Goal: Task Accomplishment & Management: Manage account settings

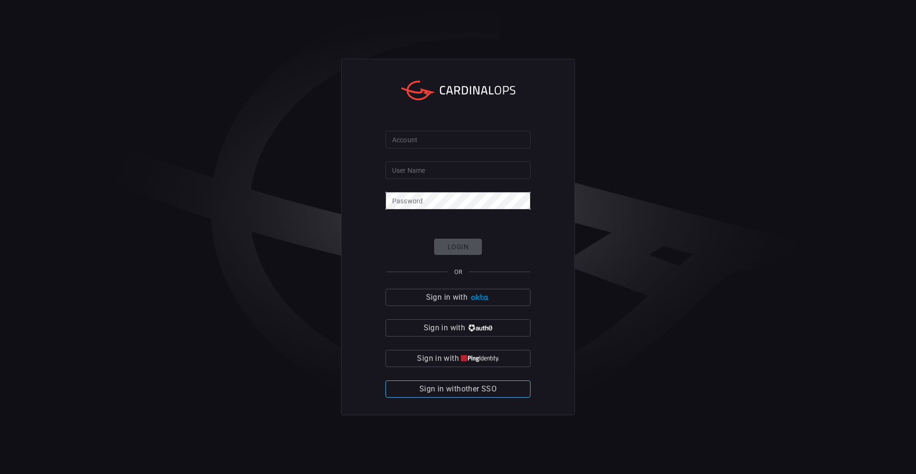
click at [468, 393] on span "Sign in with other SSO" at bounding box center [457, 388] width 77 height 13
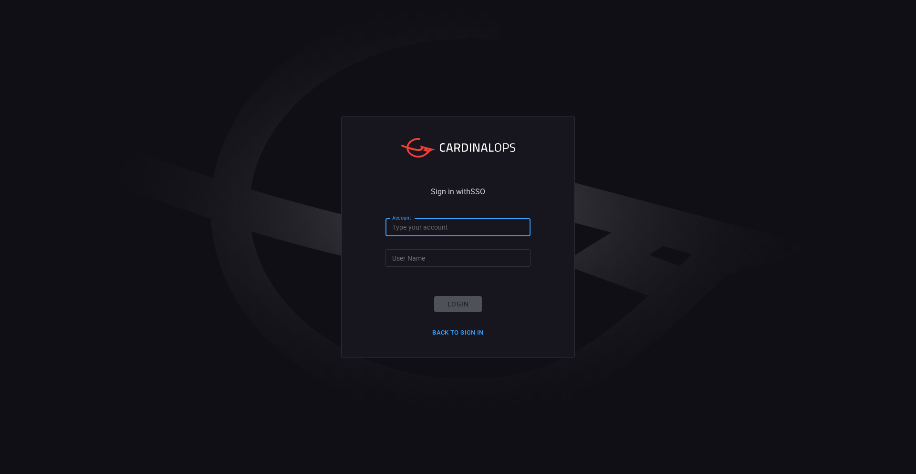
click at [430, 228] on input "Account" at bounding box center [458, 228] width 145 height 18
type input "simplot"
click at [408, 257] on input "User Name" at bounding box center [458, 258] width 145 height 18
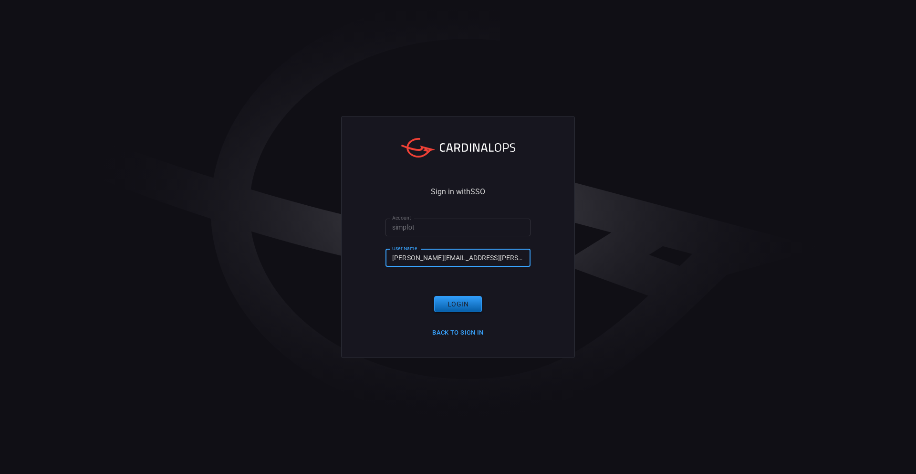
type input "ryan.inman@simplot.com"
click at [449, 308] on button "Login" at bounding box center [458, 304] width 48 height 17
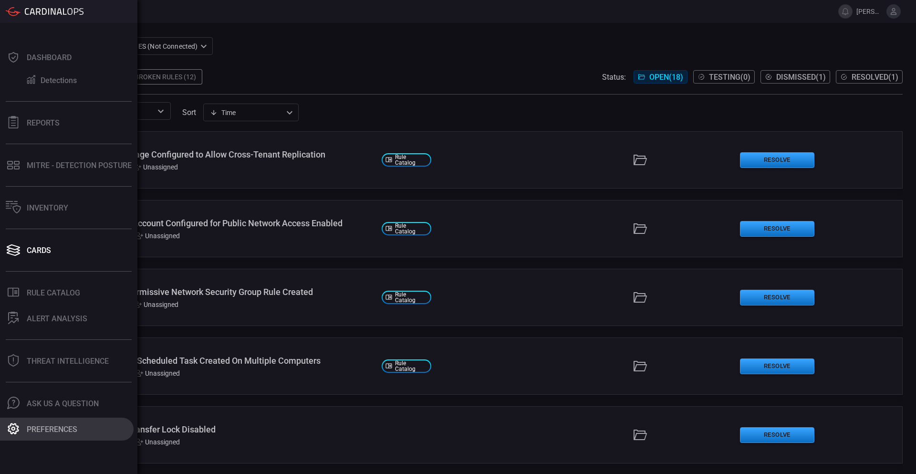
click at [44, 424] on button "Preferences" at bounding box center [67, 429] width 134 height 23
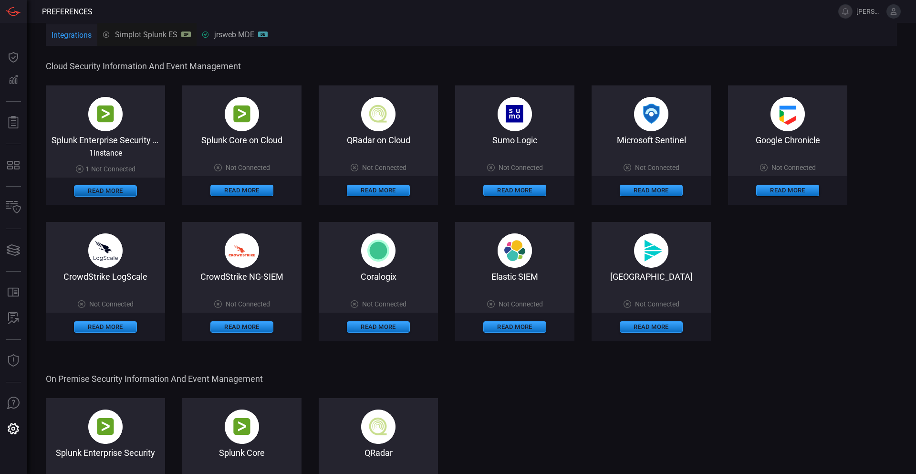
click at [98, 190] on button "Read More" at bounding box center [105, 190] width 63 height 11
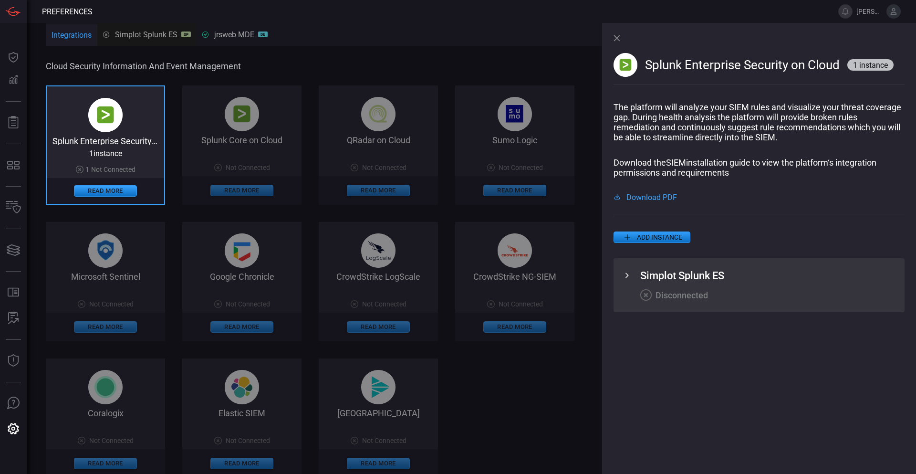
click at [625, 276] on icon at bounding box center [626, 275] width 11 height 11
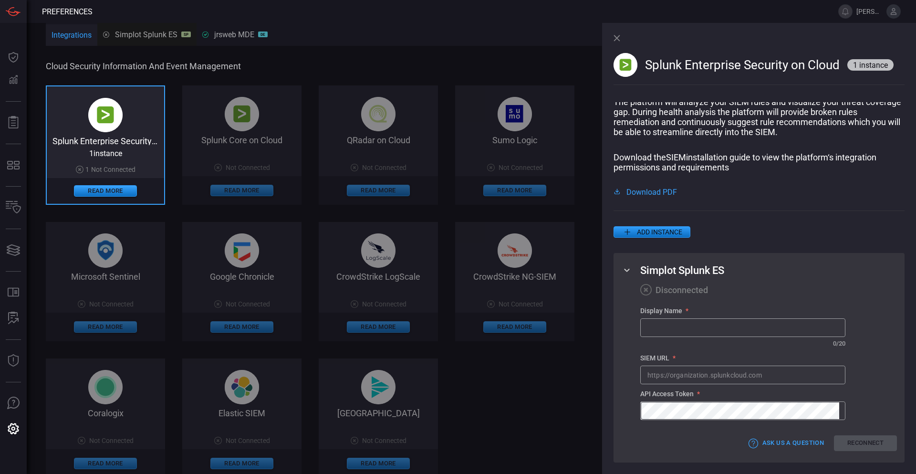
scroll to position [10, 0]
click at [765, 371] on input "text" at bounding box center [743, 375] width 204 height 18
click at [716, 324] on input "text" at bounding box center [743, 328] width 204 height 18
type input "Simplot Splunk ES"
click at [777, 377] on input "text" at bounding box center [743, 375] width 204 height 18
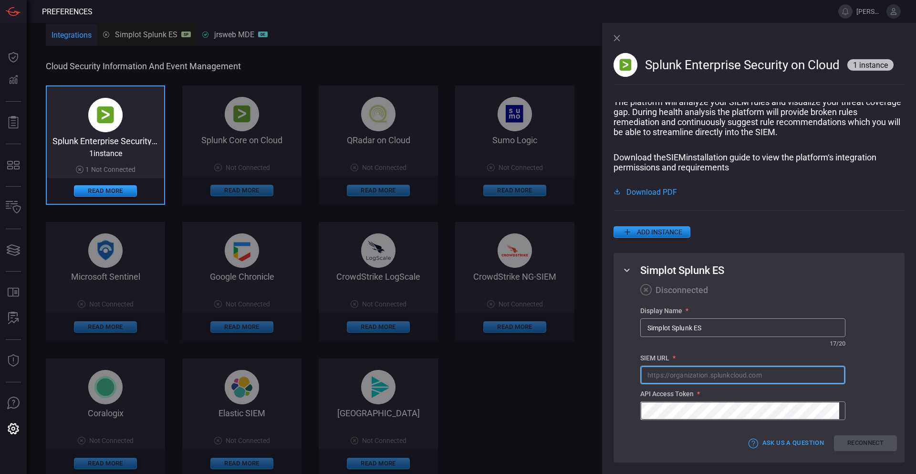
paste input "https://sh2.simplot.splunkcloud.com/"
type input "https://sh2.simplot.splunkcloud.com"
click at [861, 441] on button "Reconnect" at bounding box center [865, 443] width 63 height 16
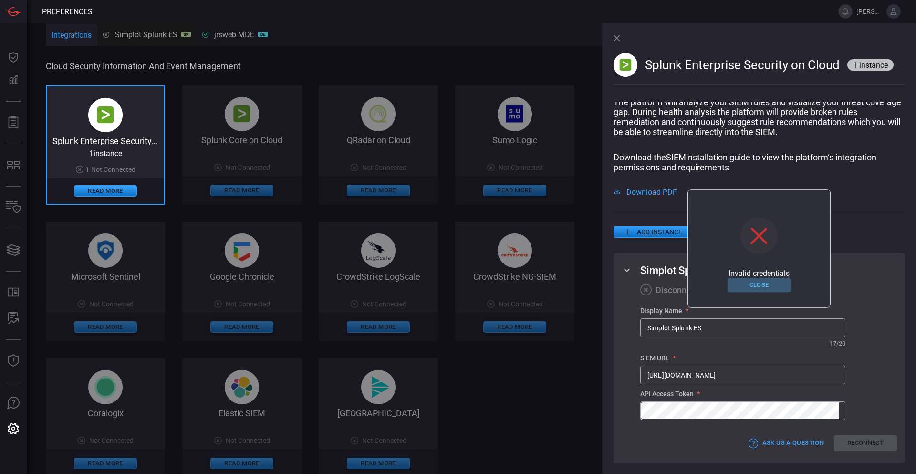
click at [759, 287] on button "Close" at bounding box center [759, 285] width 63 height 15
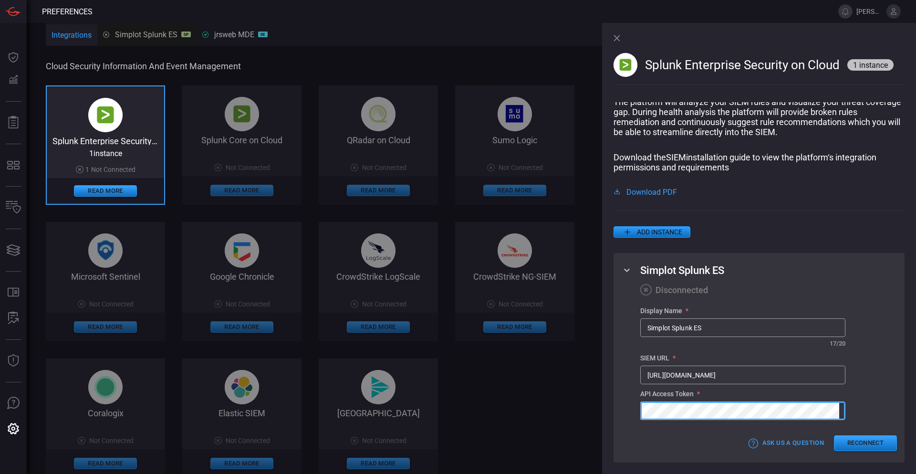
click at [861, 443] on button "Reconnect" at bounding box center [865, 443] width 63 height 16
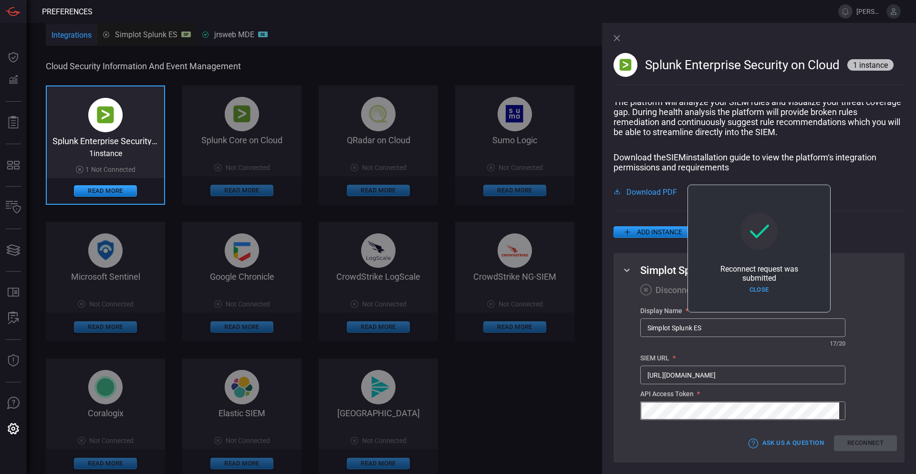
click at [615, 36] on icon at bounding box center [617, 38] width 6 height 6
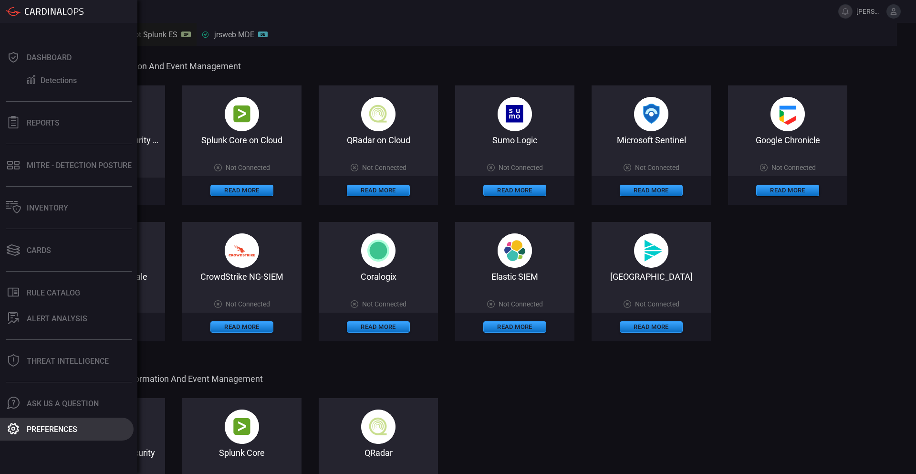
click at [39, 431] on div "Preferences" at bounding box center [52, 429] width 51 height 9
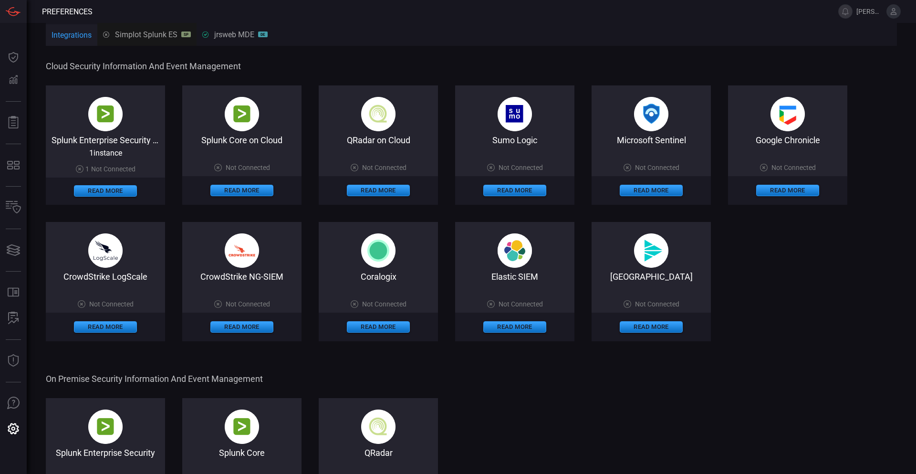
click at [627, 439] on div "Splunk Enterprise Security Not Connected Read More Splunk Core Not Connected Re…" at bounding box center [471, 457] width 851 height 119
click at [170, 60] on div "Cloud Security Information and Event Management Splunk Enterprise Security on C…" at bounding box center [471, 465] width 851 height 835
click at [725, 418] on div "Splunk Enterprise Security Not Connected Read More Splunk Core Not Connected Re…" at bounding box center [471, 457] width 851 height 119
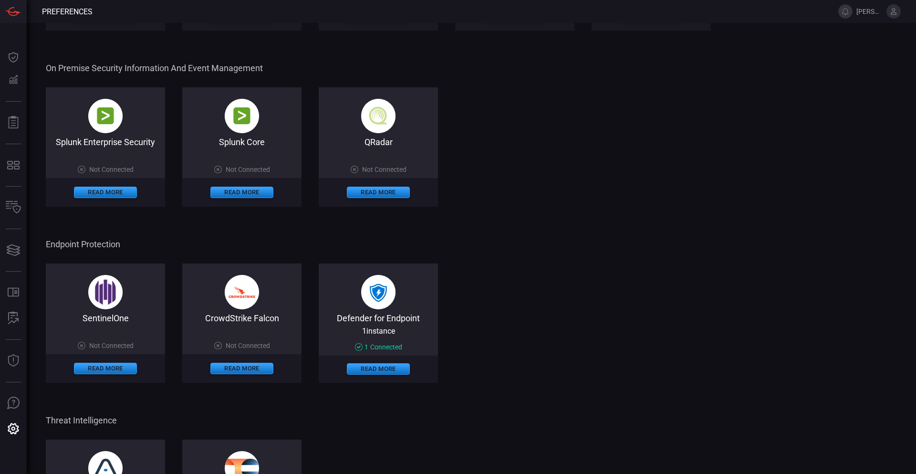
drag, startPoint x: 748, startPoint y: 345, endPoint x: 753, endPoint y: 373, distance: 27.5
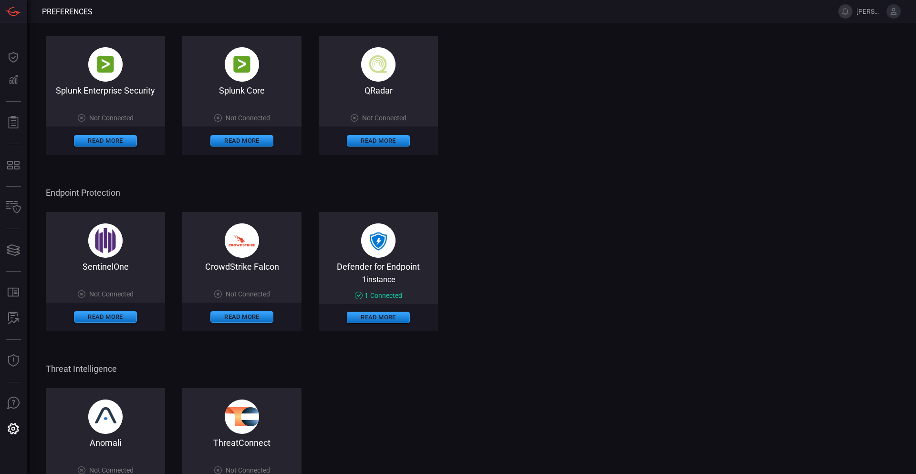
drag, startPoint x: 698, startPoint y: 309, endPoint x: 705, endPoint y: 327, distance: 19.3
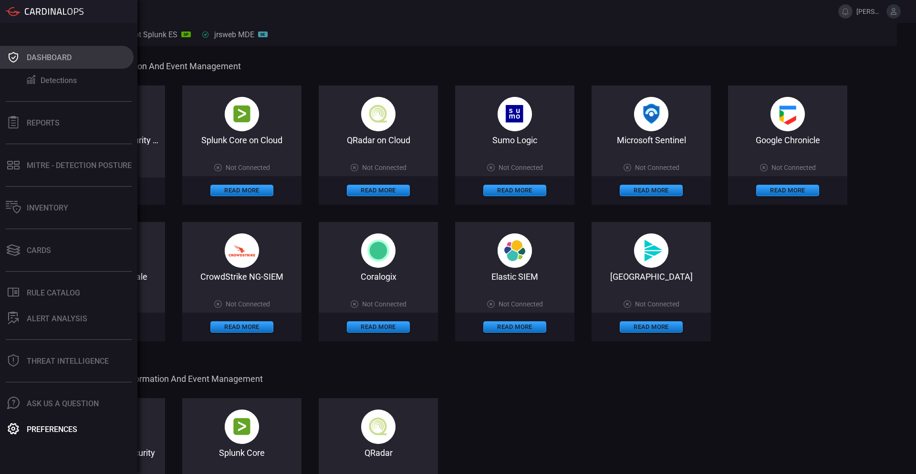
click at [21, 53] on button "Dashboard" at bounding box center [67, 57] width 134 height 23
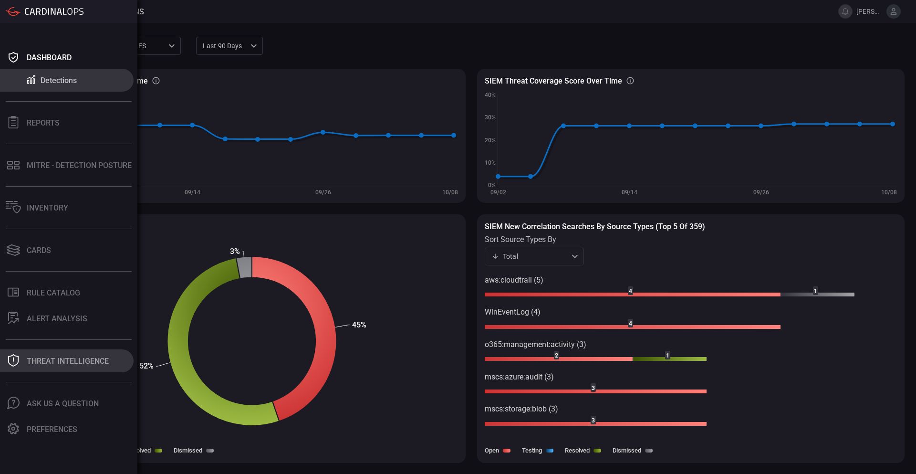
click at [45, 361] on div "Threat Intelligence" at bounding box center [68, 360] width 82 height 9
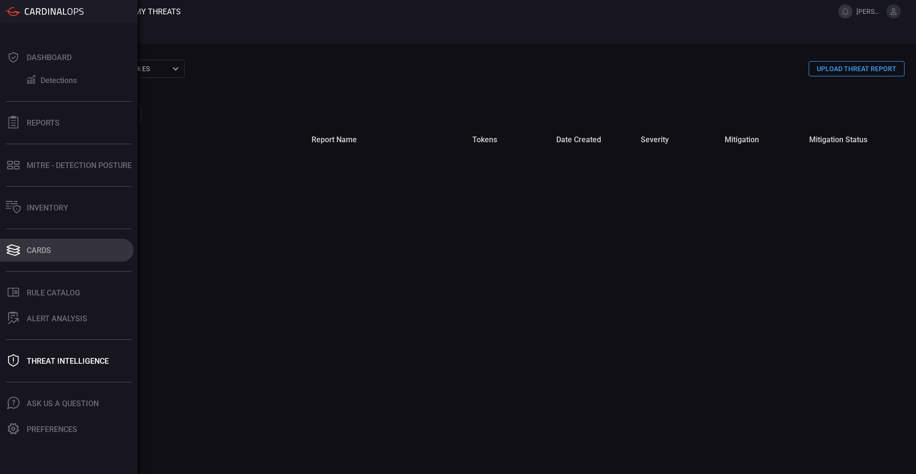
click at [40, 258] on button "Cards" at bounding box center [67, 250] width 134 height 23
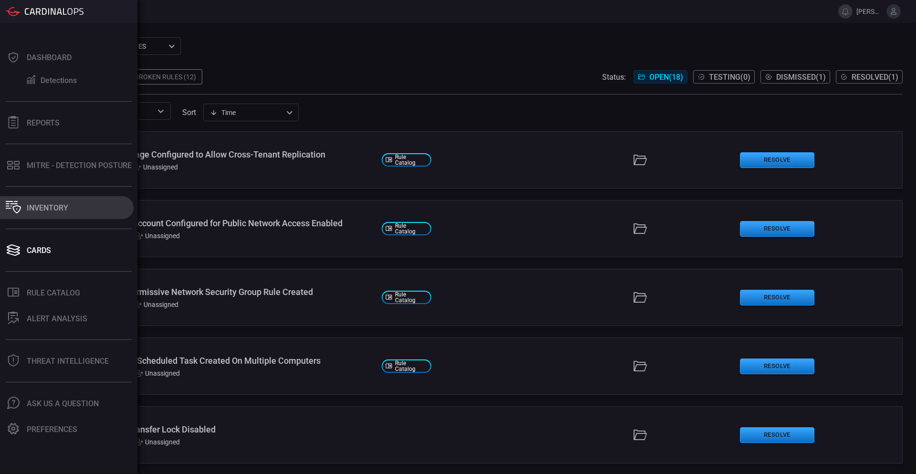
click at [62, 214] on button "Inventory" at bounding box center [67, 207] width 134 height 23
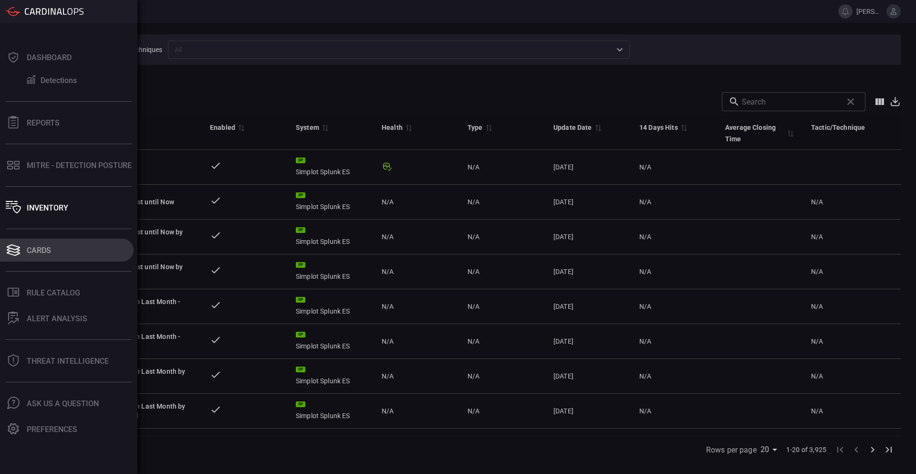
click at [33, 251] on div "Cards" at bounding box center [39, 250] width 24 height 9
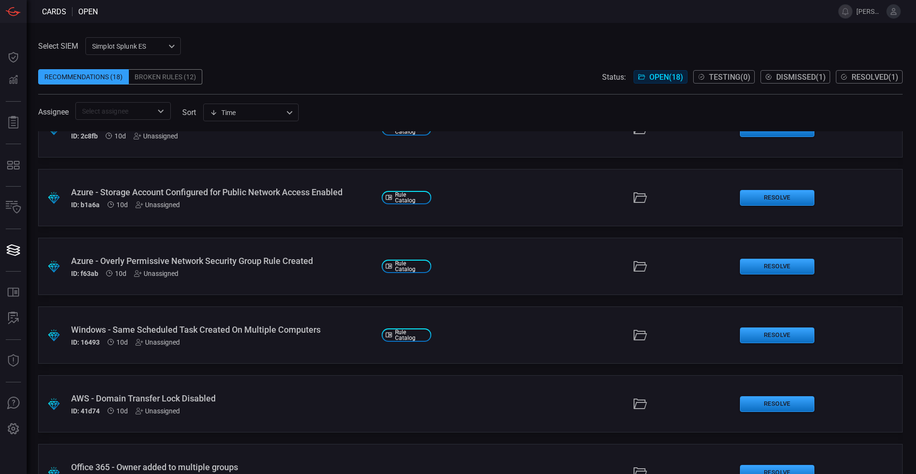
scroll to position [95, 0]
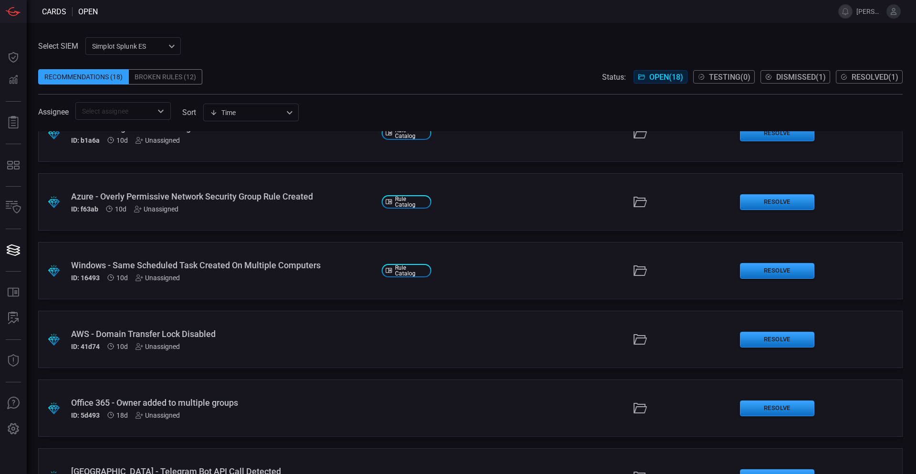
click at [173, 260] on div "Windows - Same Scheduled Task Created On Multiple Computers" at bounding box center [222, 265] width 303 height 10
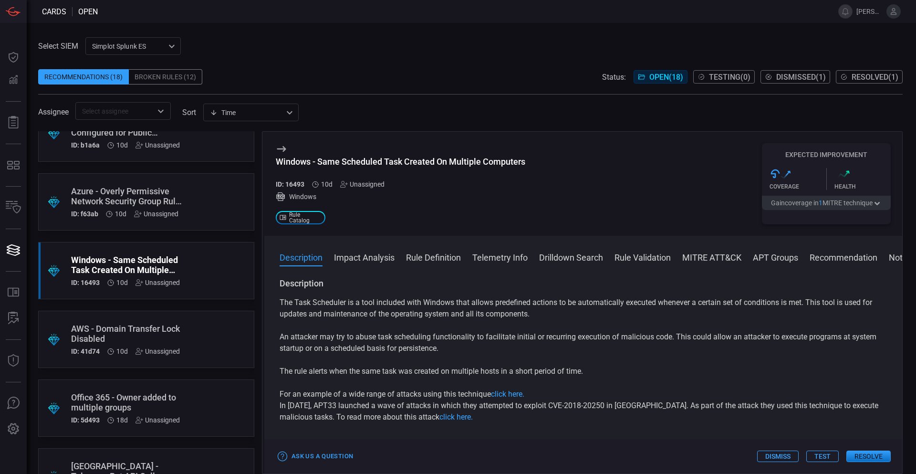
click at [366, 181] on div "Unassigned" at bounding box center [362, 184] width 44 height 8
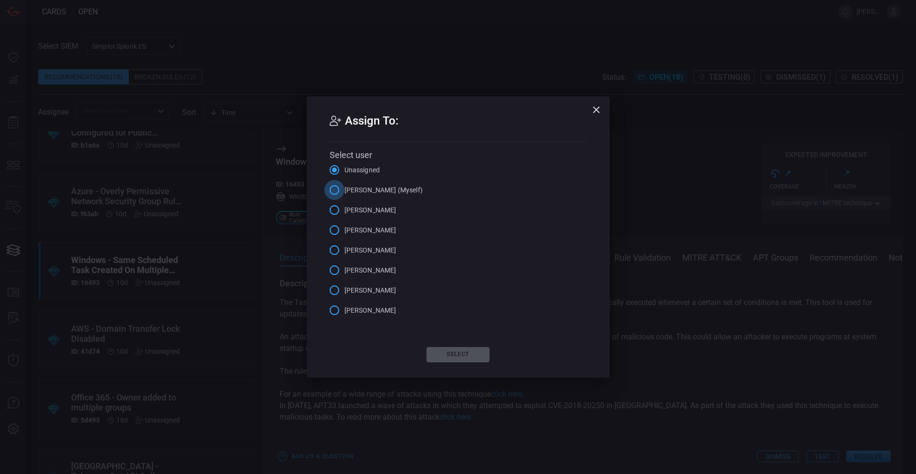
click at [344, 190] on input "[PERSON_NAME] (Myself)" at bounding box center [334, 190] width 20 height 20
click at [456, 355] on button "Select" at bounding box center [458, 354] width 63 height 15
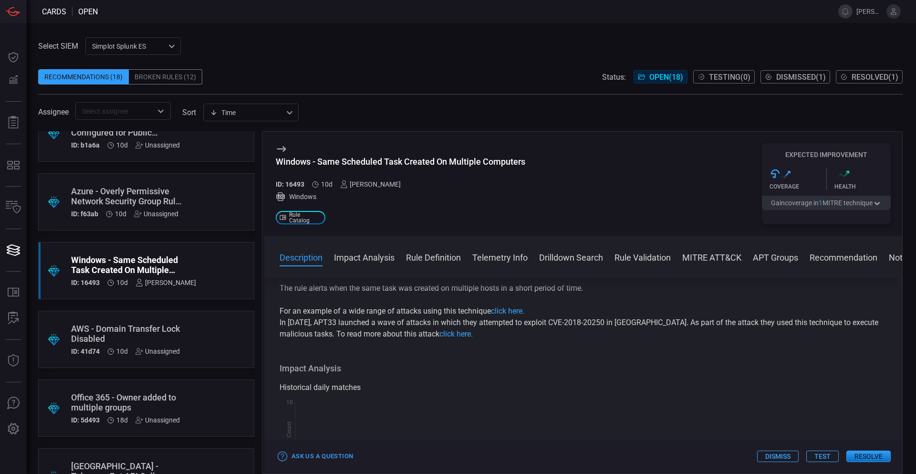
drag, startPoint x: 679, startPoint y: 330, endPoint x: 682, endPoint y: 348, distance: 18.1
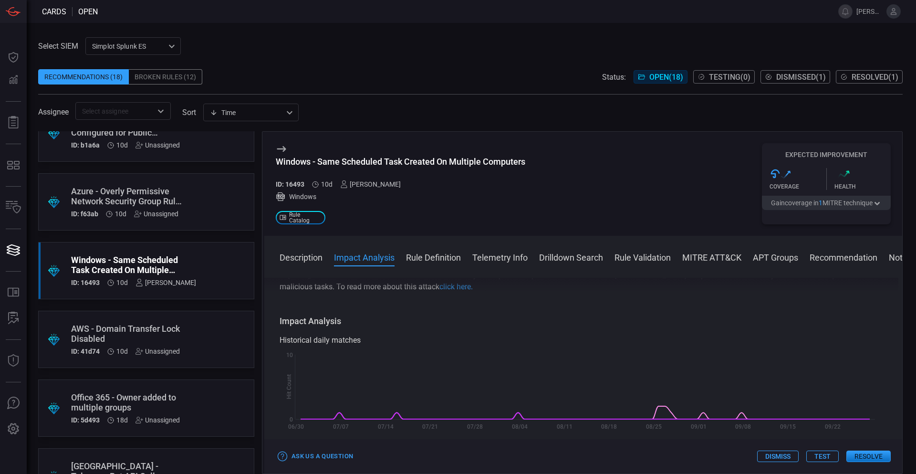
scroll to position [154, 0]
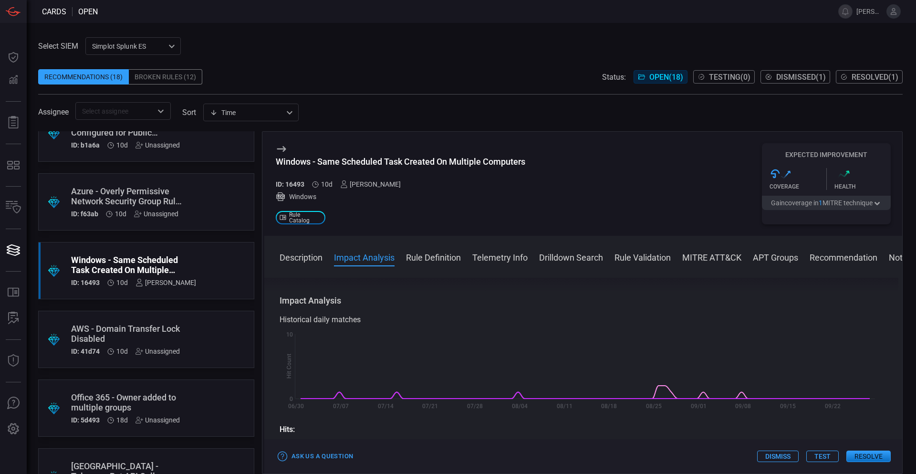
drag, startPoint x: 679, startPoint y: 339, endPoint x: 682, endPoint y: 355, distance: 16.1
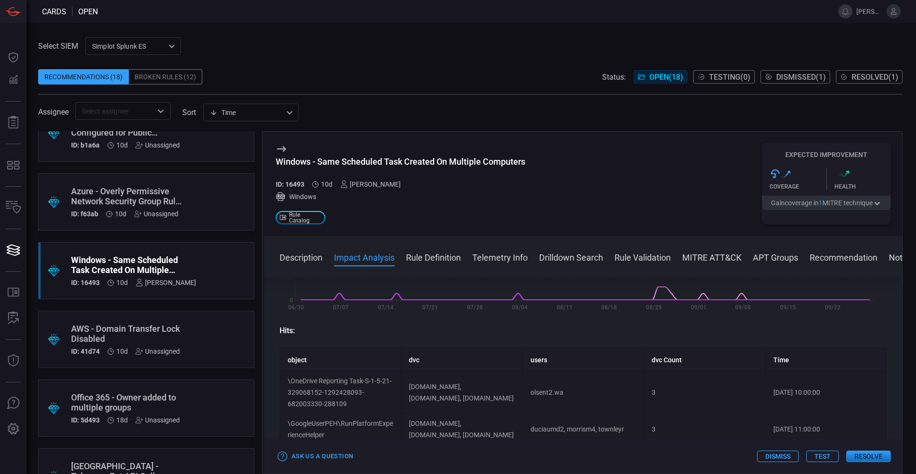
scroll to position [297, 0]
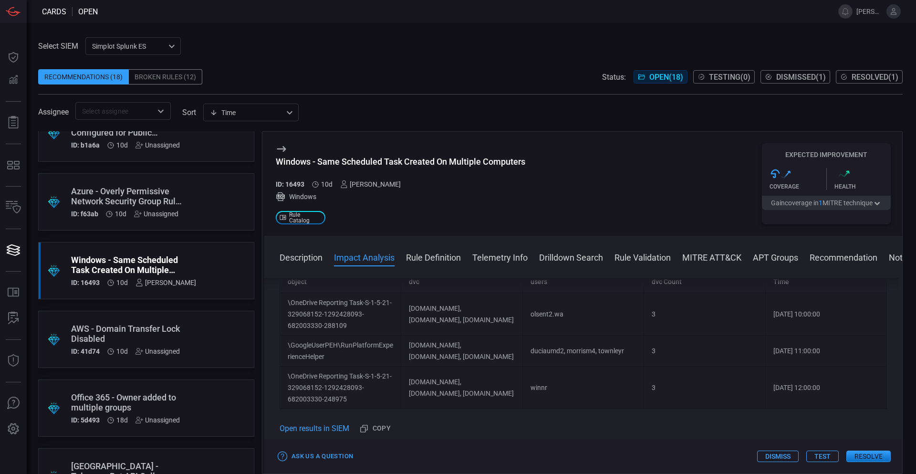
drag, startPoint x: 635, startPoint y: 356, endPoint x: 639, endPoint y: 372, distance: 17.2
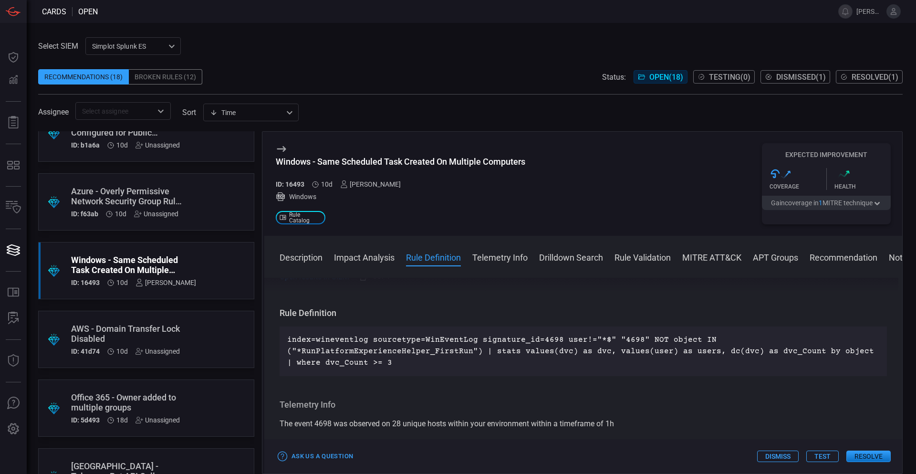
scroll to position [477, 0]
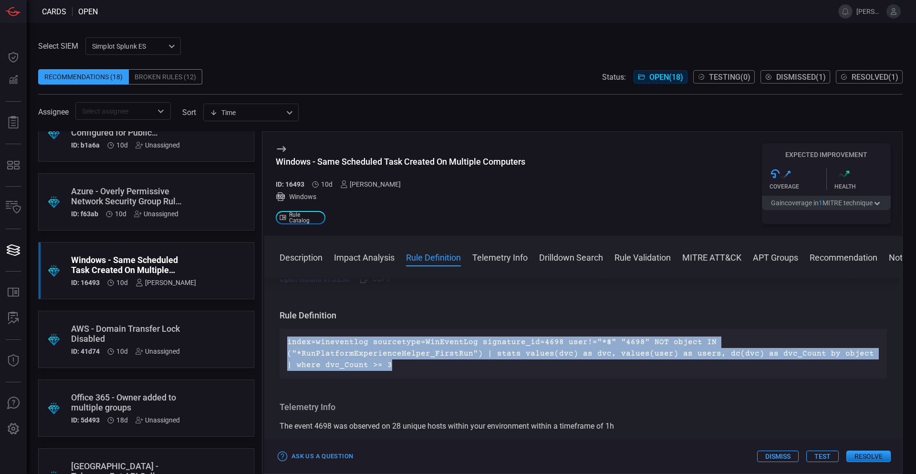
drag, startPoint x: 405, startPoint y: 379, endPoint x: 273, endPoint y: 349, distance: 135.6
click at [273, 349] on div "Description The Task Scheduler is a tool included with Windows that allows pred…" at bounding box center [583, 374] width 638 height 192
copy p "index=wineventlog sourcetype=WinEventLog signature_id=4698 user!="*$" "4698" NO…"
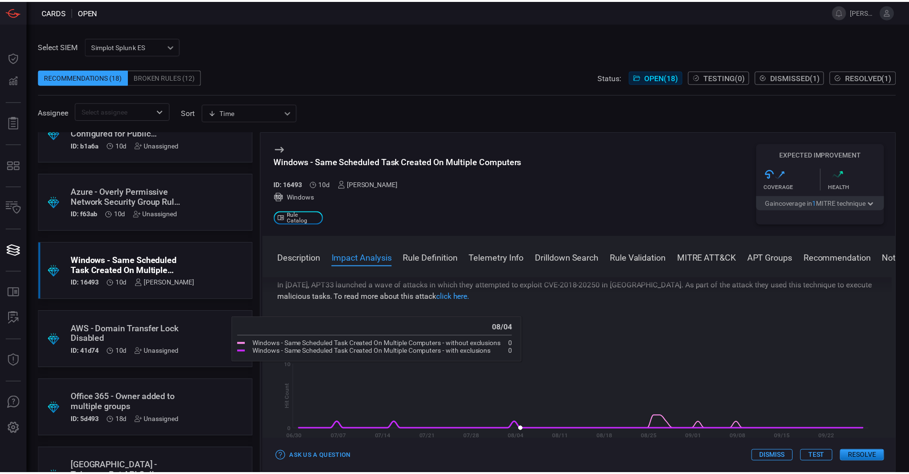
scroll to position [0, 0]
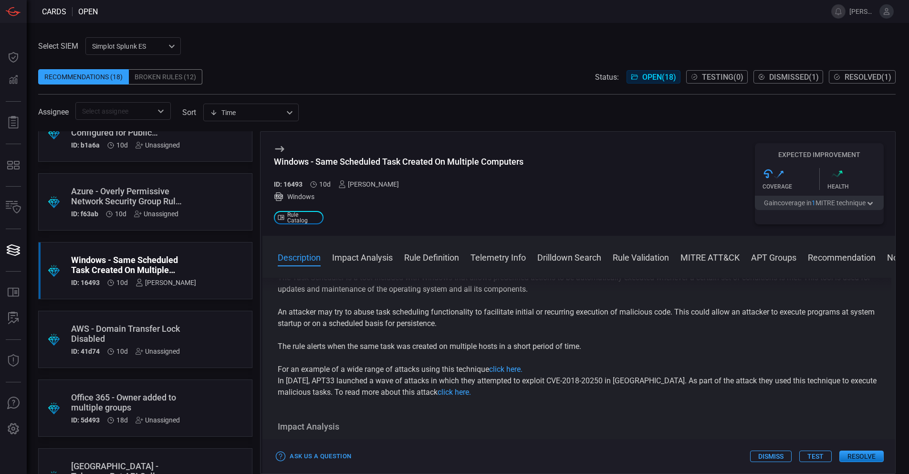
drag, startPoint x: 639, startPoint y: 303, endPoint x: 641, endPoint y: 325, distance: 23.0
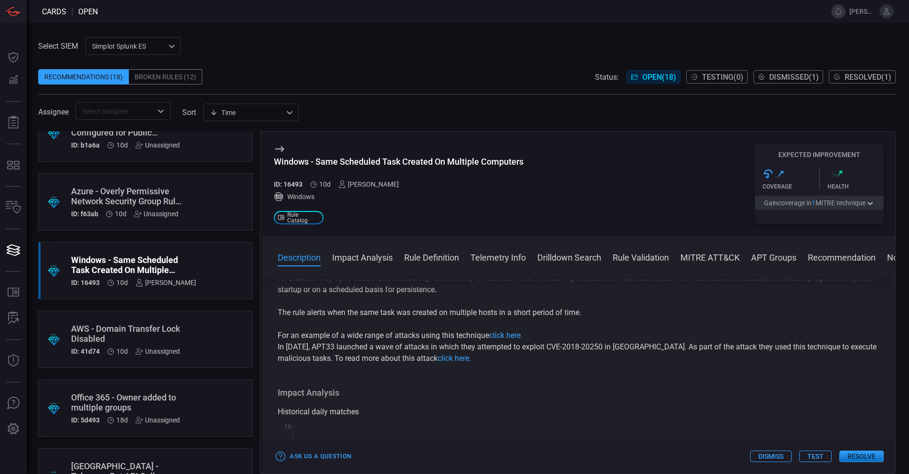
scroll to position [66, 0]
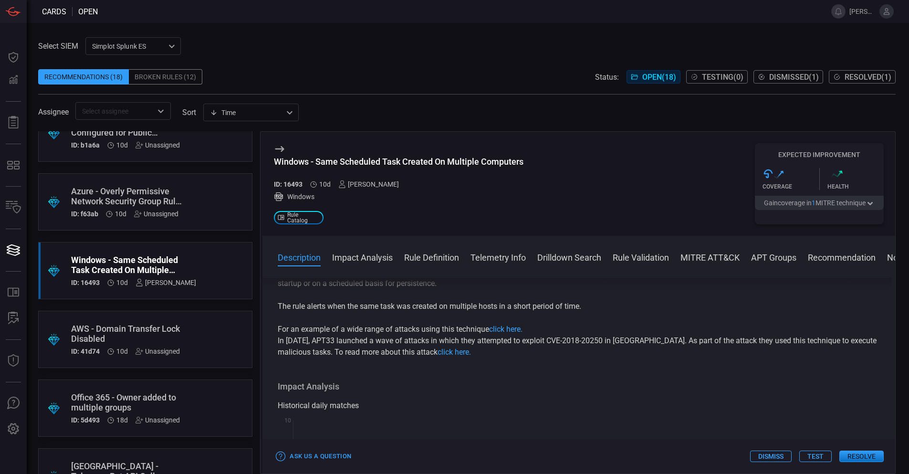
drag, startPoint x: 663, startPoint y: 348, endPoint x: 659, endPoint y: 364, distance: 16.1
drag, startPoint x: 418, startPoint y: 306, endPoint x: 598, endPoint y: 311, distance: 180.4
click at [585, 307] on p "The rule alerts when the same task was created on multiple hosts in a short per…" at bounding box center [579, 304] width 602 height 11
click at [676, 325] on p "For an example of a wide range of attacks using this technique click here." at bounding box center [579, 327] width 602 height 11
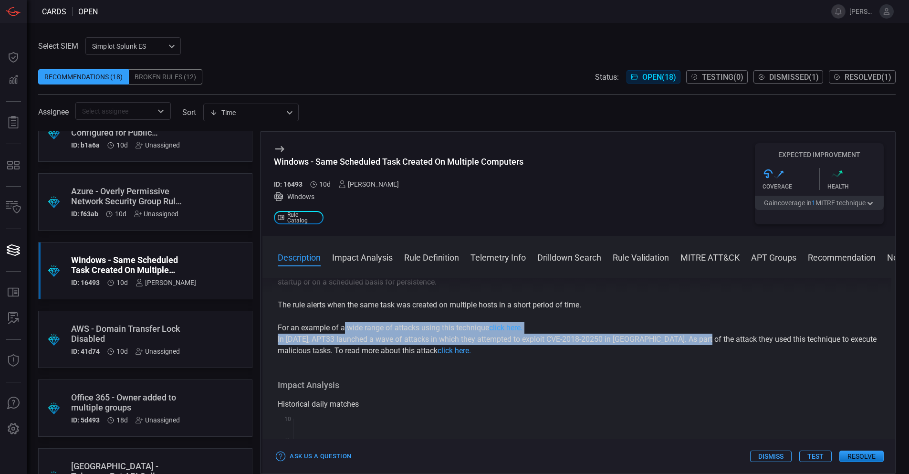
drag, startPoint x: 704, startPoint y: 343, endPoint x: 336, endPoint y: 334, distance: 368.0
click at [341, 334] on div "The Task Scheduler is a tool included with Windows that allows predefined actio…" at bounding box center [579, 293] width 602 height 126
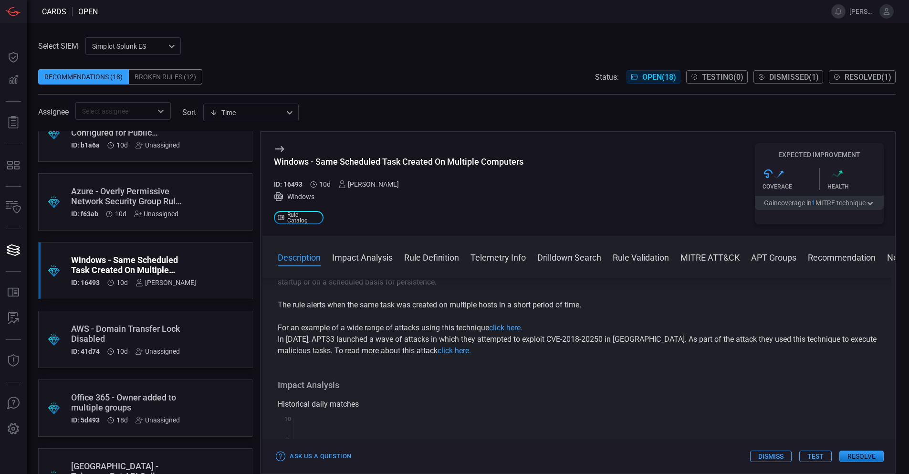
click at [335, 334] on p "For an example of a wide range of attacks using this technique click here." at bounding box center [579, 327] width 602 height 11
drag, startPoint x: 292, startPoint y: 339, endPoint x: 439, endPoint y: 343, distance: 147.5
click at [439, 343] on p "In [DATE], APT33 launched a wave of attacks in which they attempted to exploit …" at bounding box center [579, 345] width 602 height 23
drag, startPoint x: 569, startPoint y: 343, endPoint x: 632, endPoint y: 344, distance: 62.5
click at [603, 344] on p "In [DATE], APT33 launched a wave of attacks in which they attempted to exploit …" at bounding box center [579, 345] width 602 height 23
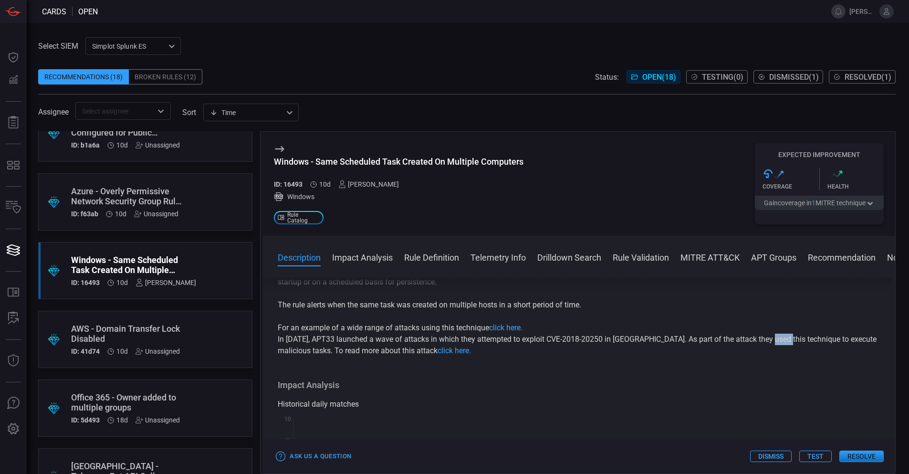
click at [787, 345] on p "In [DATE], APT33 launched a wave of attacks in which they attempted to exploit …" at bounding box center [579, 345] width 602 height 23
click at [851, 342] on p "In [DATE], APT33 launched a wave of attacks in which they attempted to exploit …" at bounding box center [579, 345] width 602 height 23
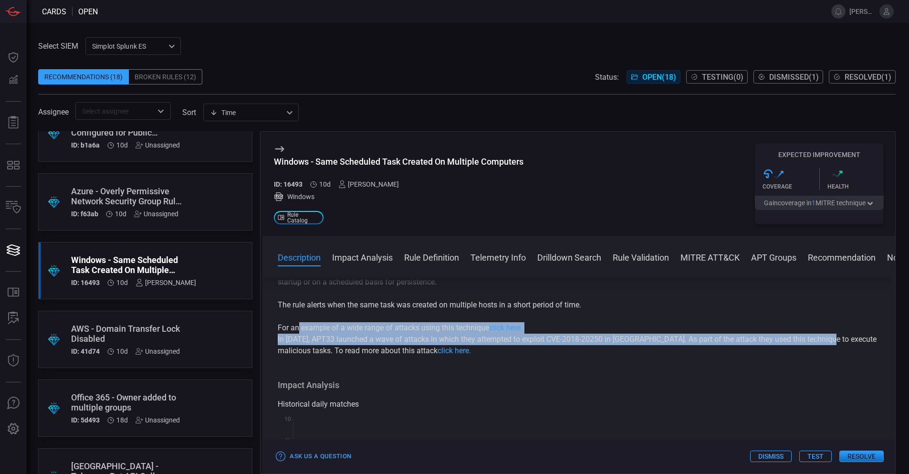
drag, startPoint x: 830, startPoint y: 338, endPoint x: 293, endPoint y: 335, distance: 537.3
click at [294, 335] on p "In [DATE], APT33 launched a wave of attacks in which they attempted to exploit …" at bounding box center [579, 345] width 602 height 23
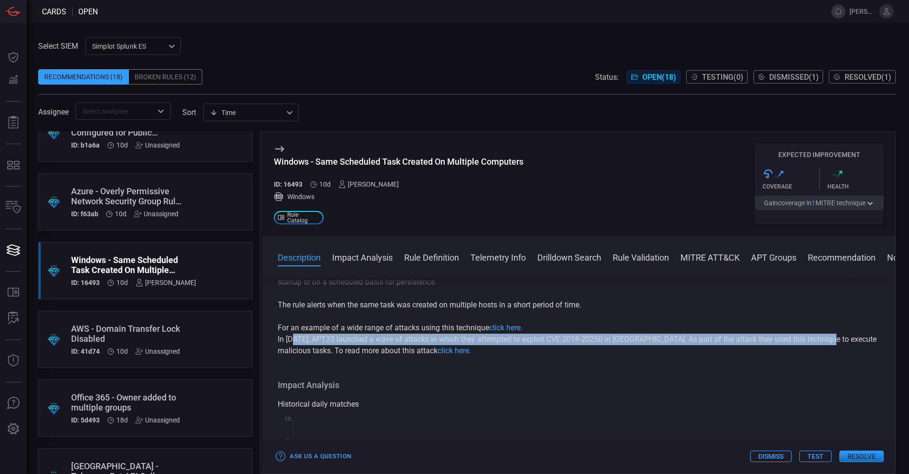
click at [295, 340] on p "In [DATE], APT33 launched a wave of attacks in which they attempted to exploit …" at bounding box center [579, 345] width 602 height 23
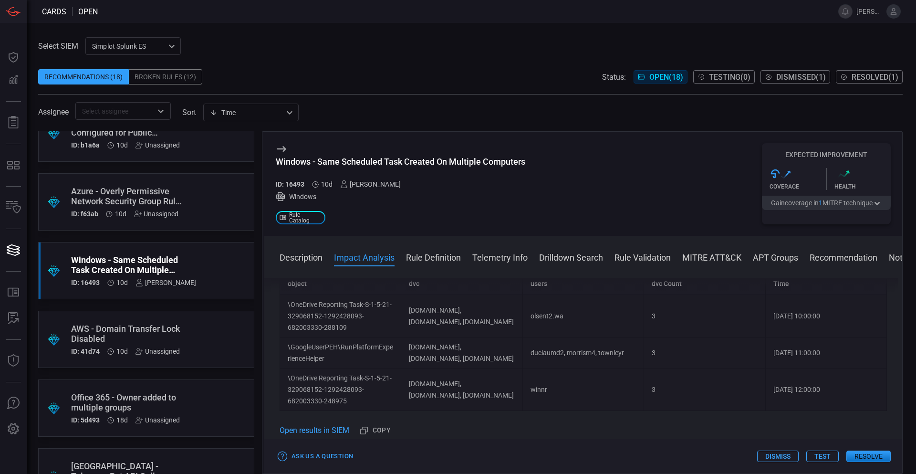
scroll to position [313, 0]
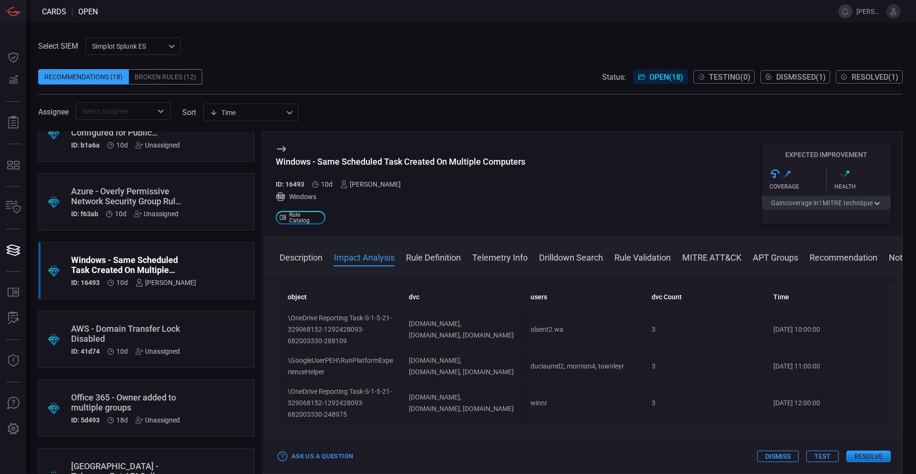
drag, startPoint x: 721, startPoint y: 366, endPoint x: 726, endPoint y: 372, distance: 8.1
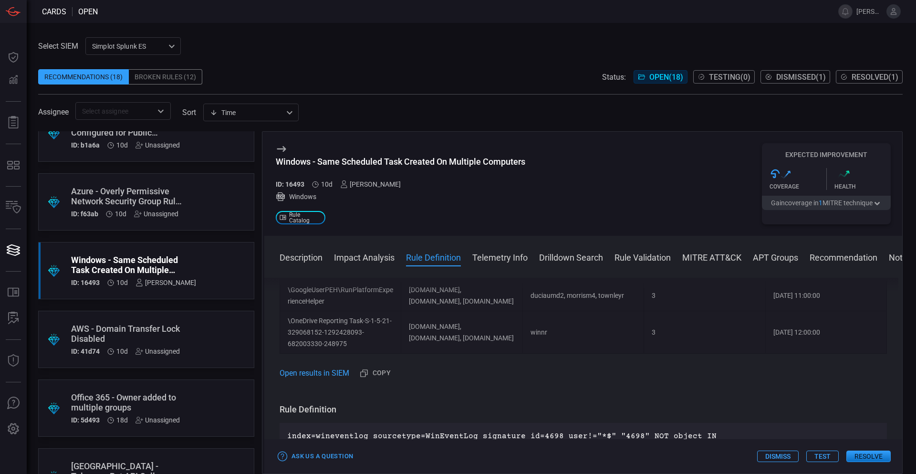
drag, startPoint x: 704, startPoint y: 363, endPoint x: 702, endPoint y: 381, distance: 18.3
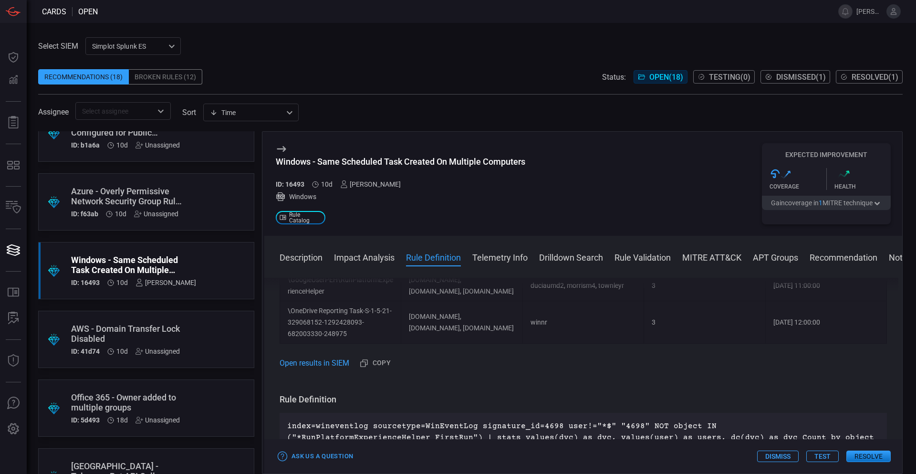
drag, startPoint x: 697, startPoint y: 284, endPoint x: 688, endPoint y: 346, distance: 62.6
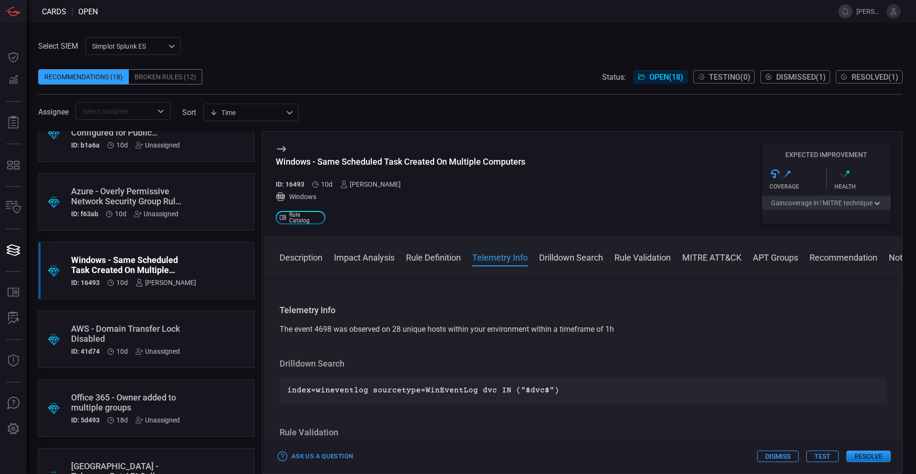
drag, startPoint x: 635, startPoint y: 377, endPoint x: 636, endPoint y: 398, distance: 21.0
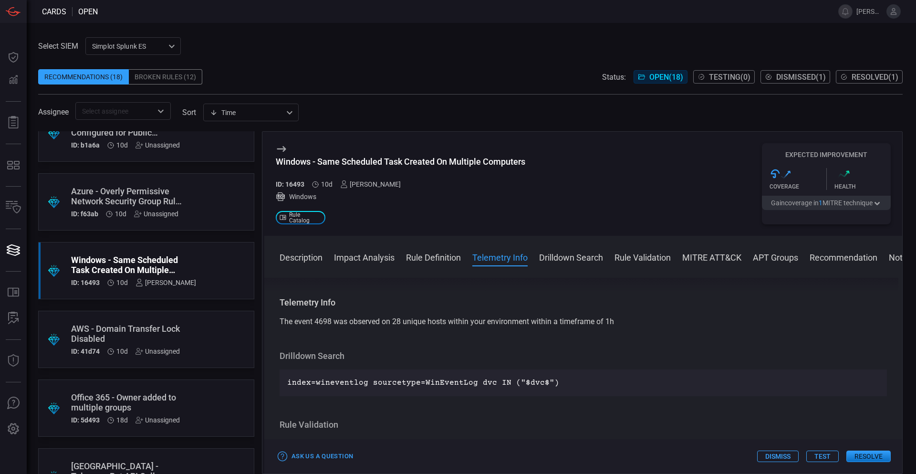
drag, startPoint x: 658, startPoint y: 359, endPoint x: 660, endPoint y: 335, distance: 24.5
drag, startPoint x: 460, startPoint y: 331, endPoint x: 596, endPoint y: 331, distance: 135.5
click at [578, 329] on div "Telemetry Info The event 4698 was observed on 28 unique hosts within your envir…" at bounding box center [583, 314] width 607 height 31
click at [665, 329] on div "The event 4698 was observed on 28 unique hosts within your environment within a…" at bounding box center [583, 323] width 607 height 11
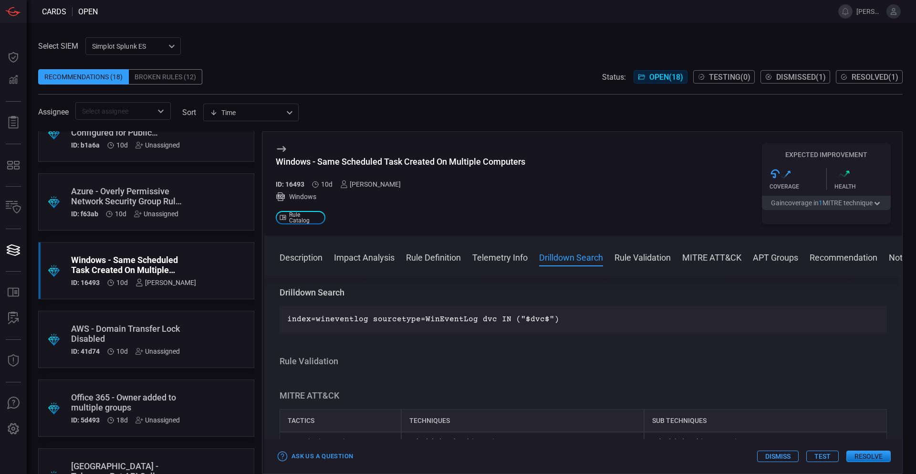
drag, startPoint x: 709, startPoint y: 335, endPoint x: 706, endPoint y: 357, distance: 22.1
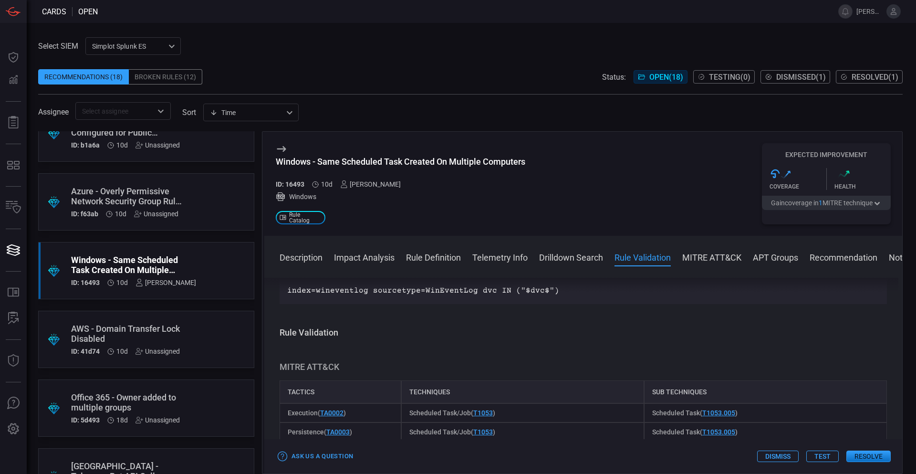
drag, startPoint x: 706, startPoint y: 357, endPoint x: 707, endPoint y: 377, distance: 20.1
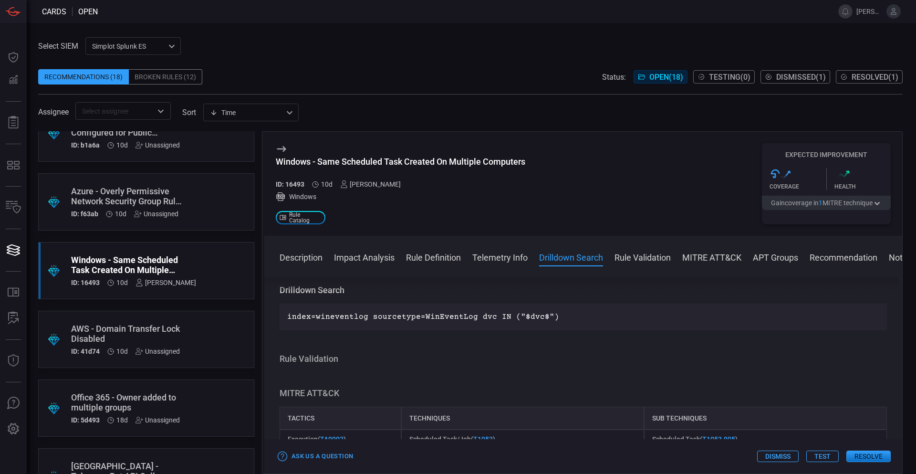
drag, startPoint x: 697, startPoint y: 342, endPoint x: 697, endPoint y: 333, distance: 9.1
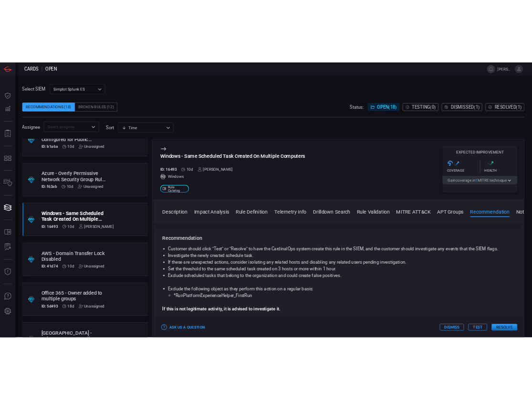
scroll to position [1101, 0]
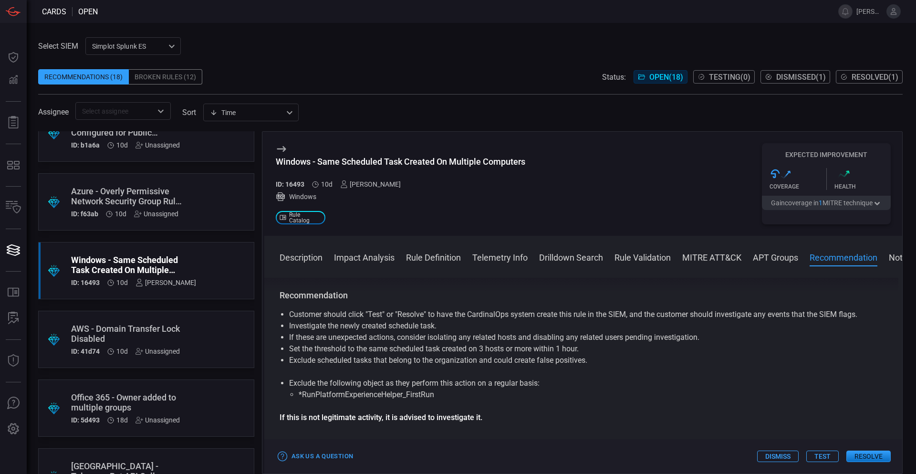
drag, startPoint x: 640, startPoint y: 380, endPoint x: 646, endPoint y: 399, distance: 19.9
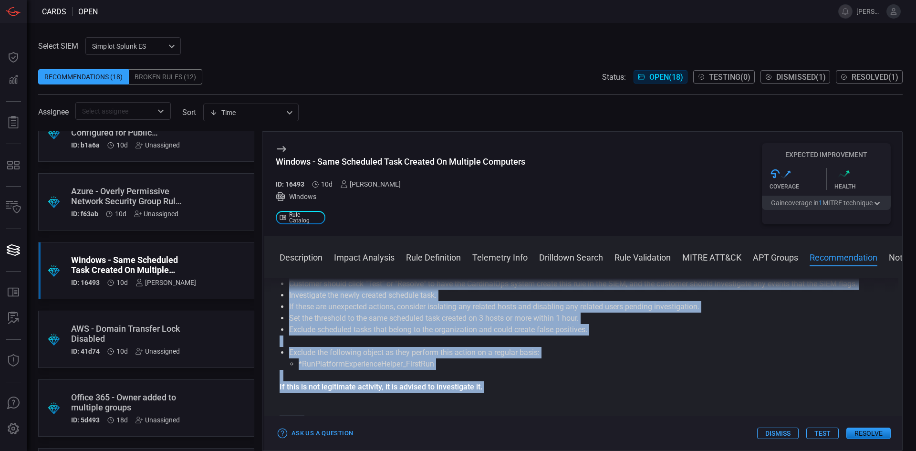
scroll to position [1200, 0]
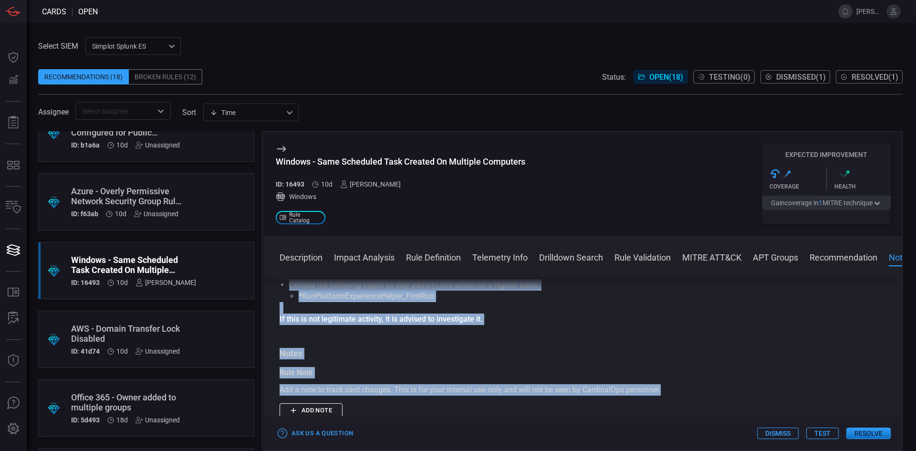
drag, startPoint x: 280, startPoint y: 281, endPoint x: 670, endPoint y: 398, distance: 407.0
copy div "Description The Task Scheduler is a tool included with Windows that allows pred…"
click at [518, 348] on div "Description The Task Scheduler is a tool included with Windows that allows pred…" at bounding box center [583, 362] width 638 height 169
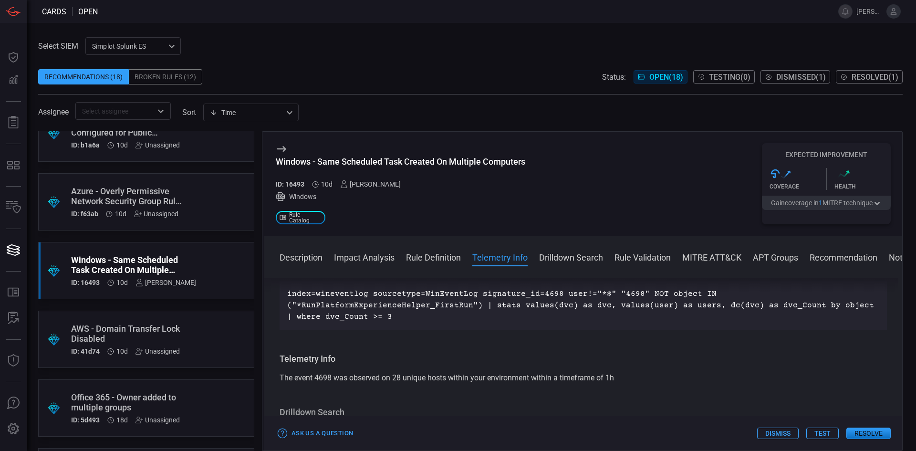
scroll to position [523, 0]
click at [366, 187] on div "[PERSON_NAME]" at bounding box center [370, 184] width 61 height 8
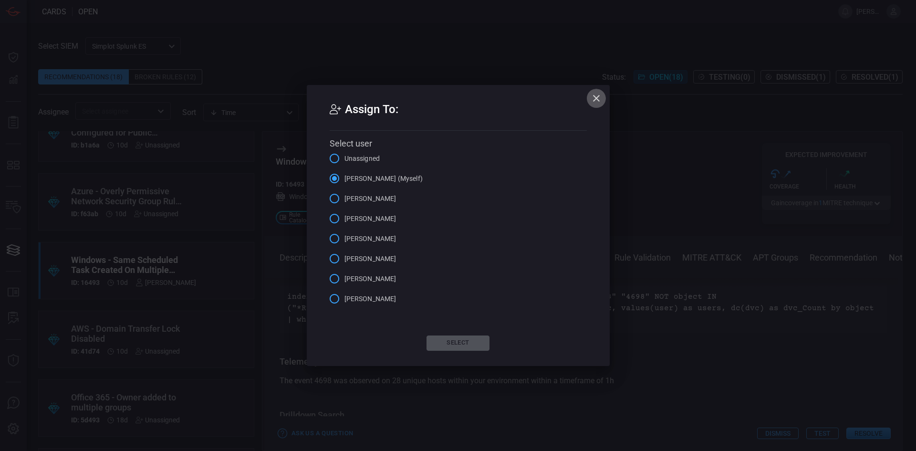
click at [597, 97] on icon "button" at bounding box center [596, 98] width 7 height 7
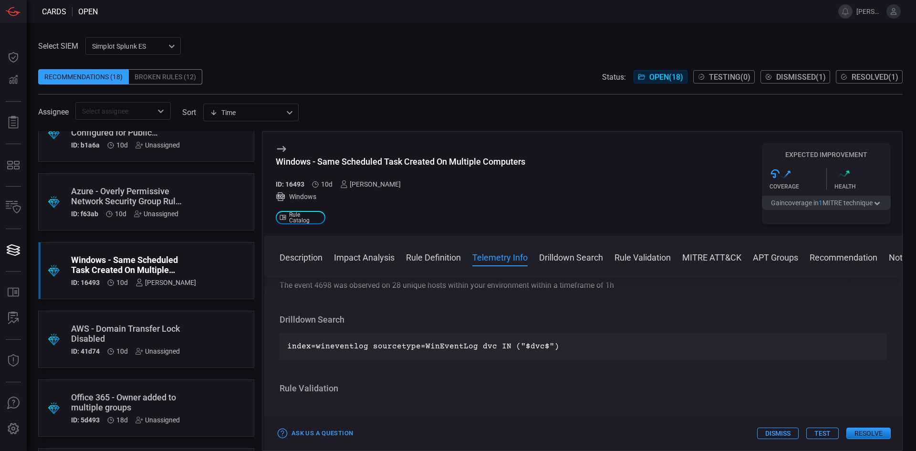
scroll to position [236, 0]
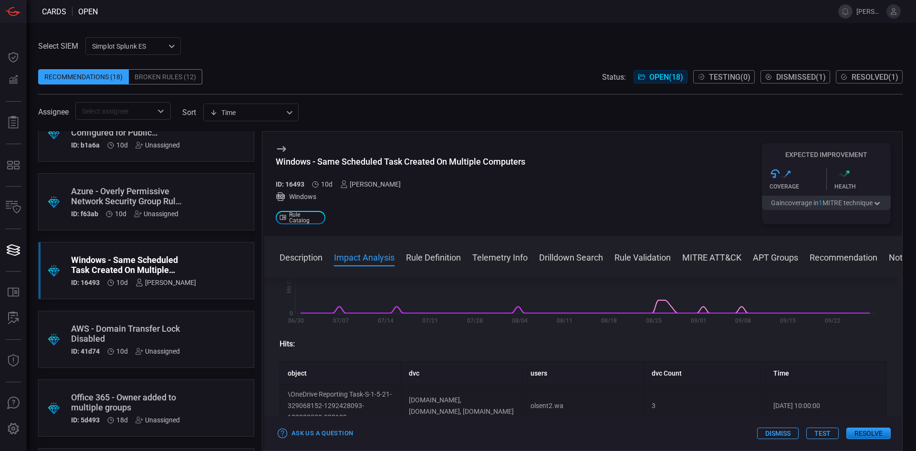
click at [280, 145] on icon at bounding box center [281, 148] width 11 height 11
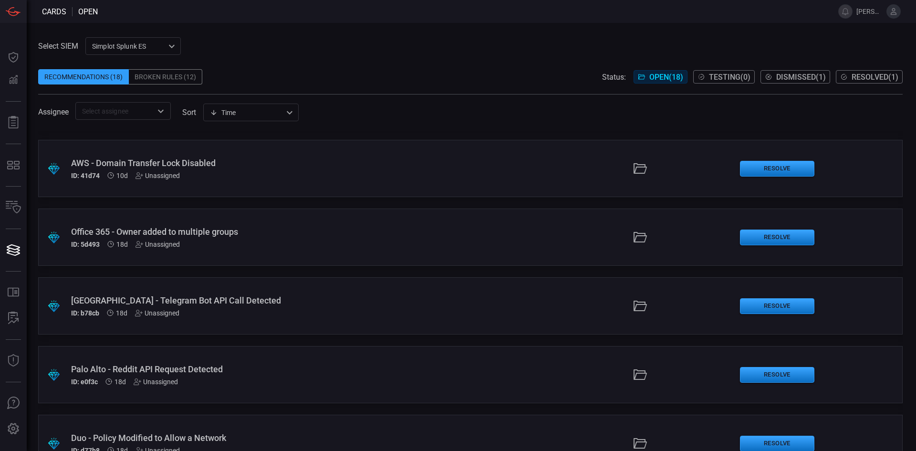
drag, startPoint x: 502, startPoint y: 331, endPoint x: 504, endPoint y: 341, distance: 10.6
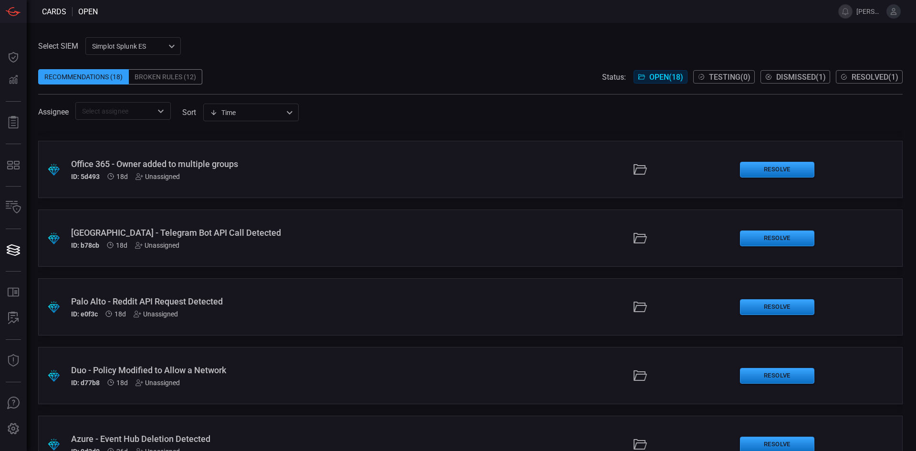
drag, startPoint x: 504, startPoint y: 341, endPoint x: 507, endPoint y: 369, distance: 27.9
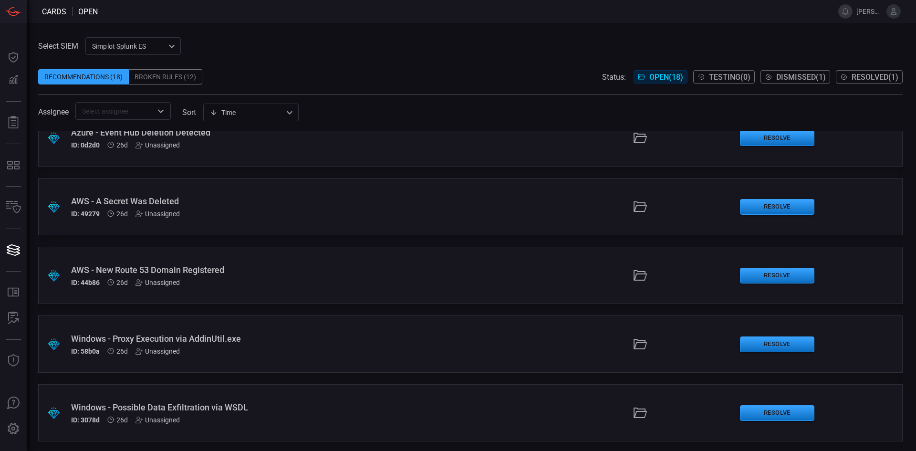
drag, startPoint x: 507, startPoint y: 369, endPoint x: 505, endPoint y: 401, distance: 32.5
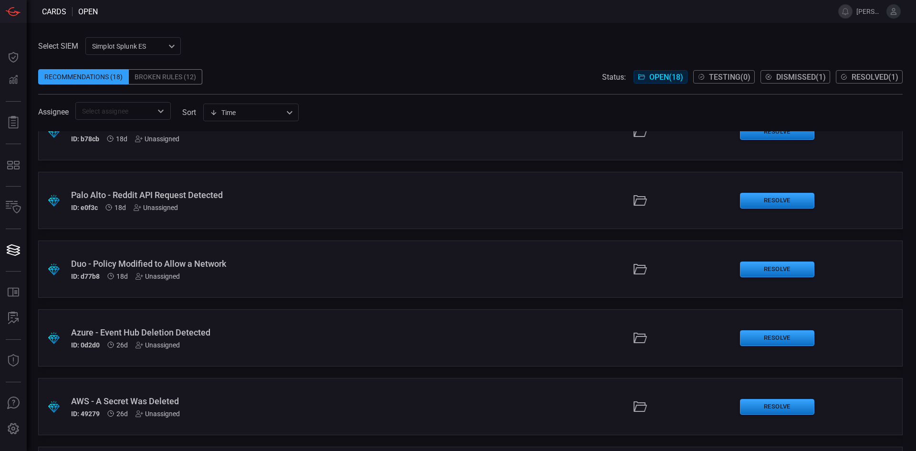
drag, startPoint x: 503, startPoint y: 397, endPoint x: 477, endPoint y: 306, distance: 94.3
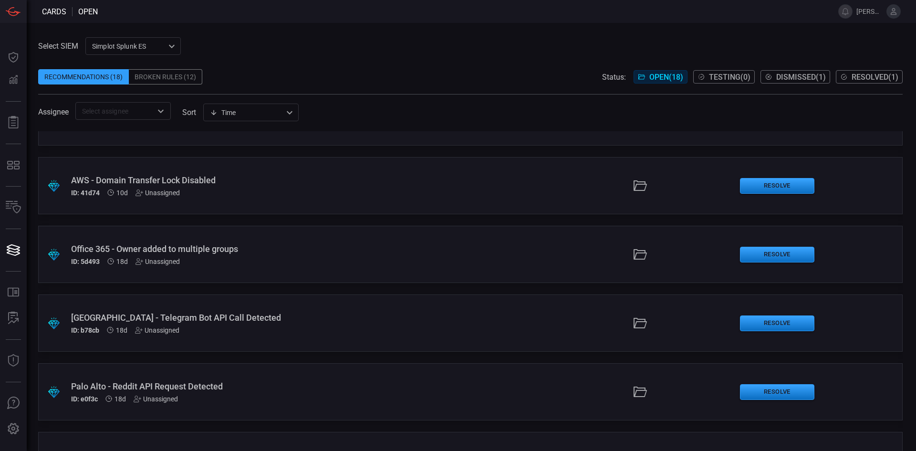
scroll to position [354, 0]
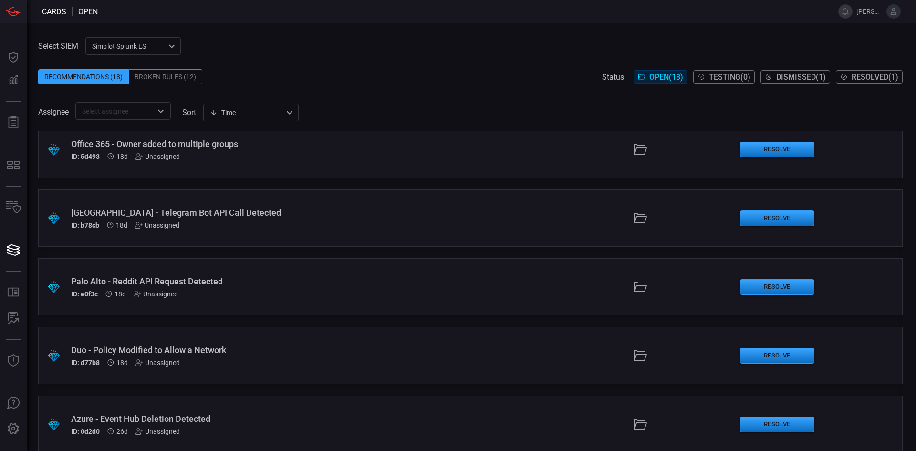
click at [192, 212] on div "[GEOGRAPHIC_DATA] - Telegram Bot API Call Detected" at bounding box center [222, 213] width 303 height 10
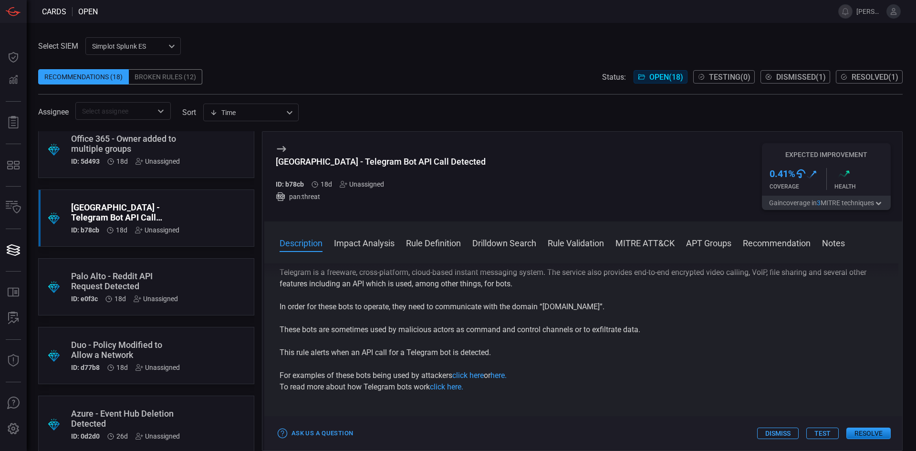
drag, startPoint x: 710, startPoint y: 310, endPoint x: 710, endPoint y: 327, distance: 17.7
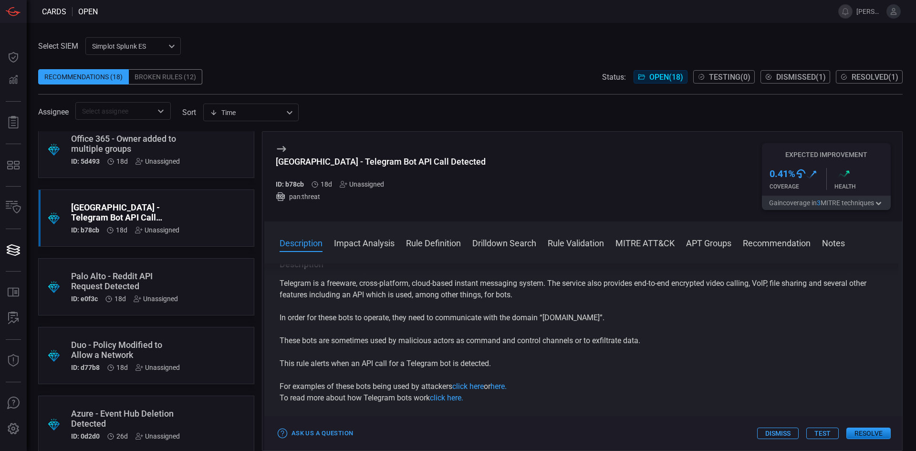
drag, startPoint x: 710, startPoint y: 322, endPoint x: 705, endPoint y: 308, distance: 14.0
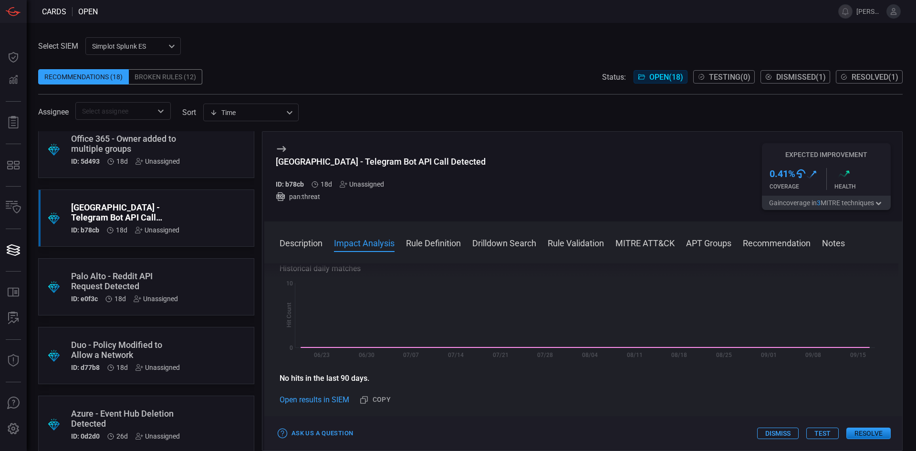
drag, startPoint x: 705, startPoint y: 327, endPoint x: 705, endPoint y: 343, distance: 15.8
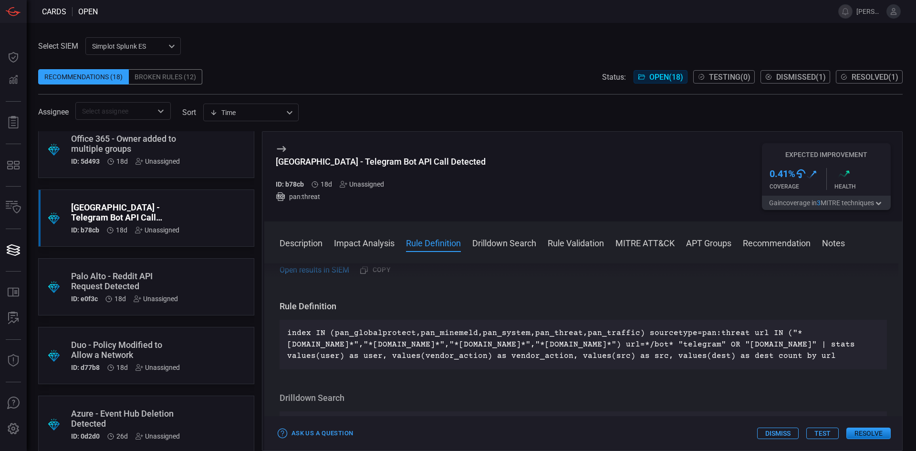
scroll to position [303, 0]
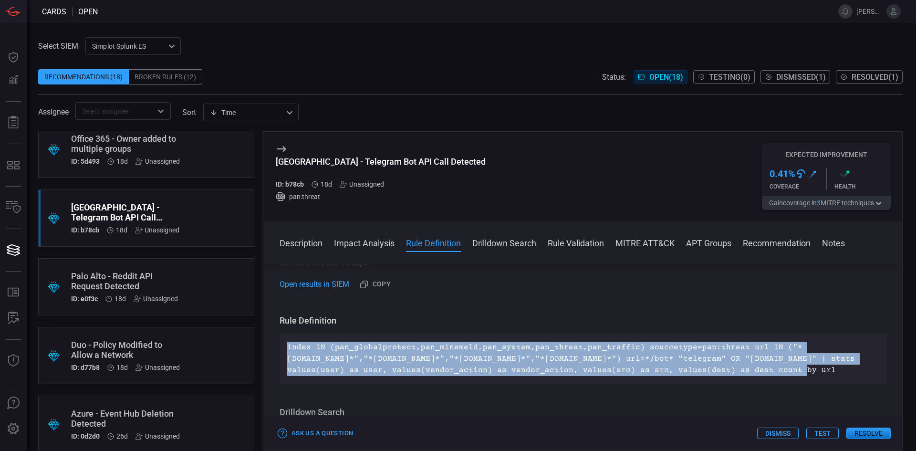
drag, startPoint x: 811, startPoint y: 370, endPoint x: 272, endPoint y: 344, distance: 539.4
click at [272, 344] on div "Description Telegram is a freeware, cross-platform, cloud-based instant messagi…" at bounding box center [583, 355] width 638 height 184
copy p "index IN (pan_globalprotect,pan_minemeld,pan_system,pan_threat,pan_traffic) sou…"
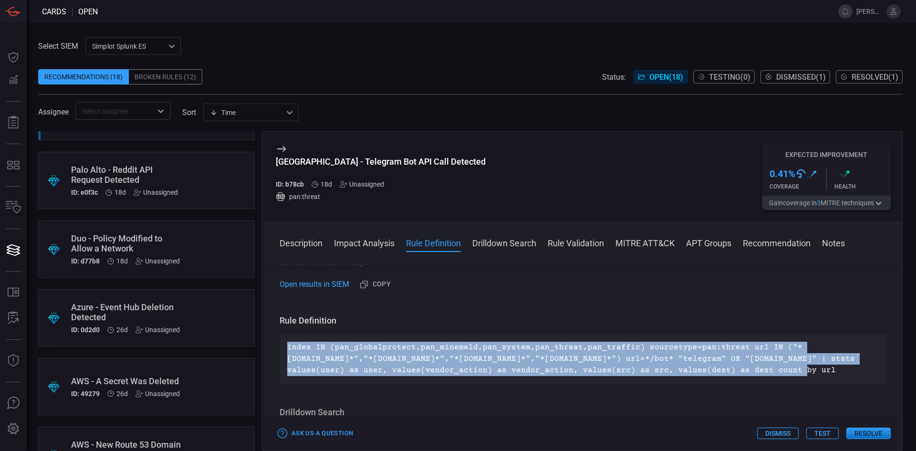
scroll to position [477, 0]
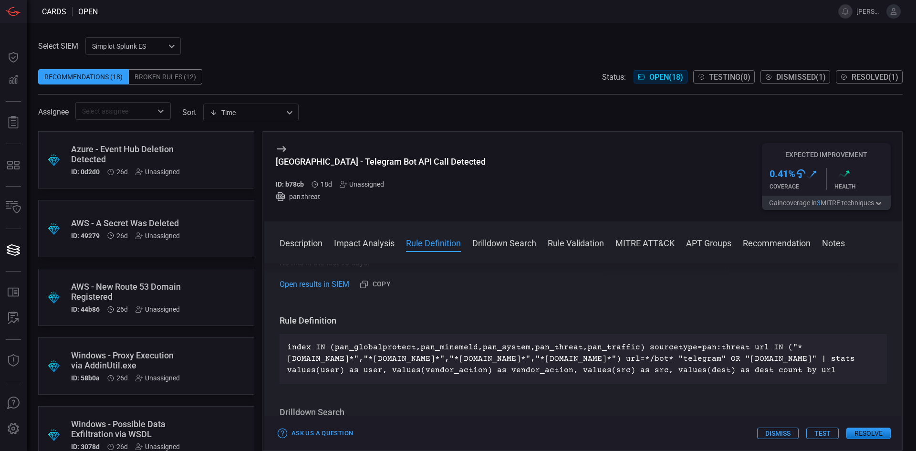
drag, startPoint x: 209, startPoint y: 220, endPoint x: 208, endPoint y: 241, distance: 21.0
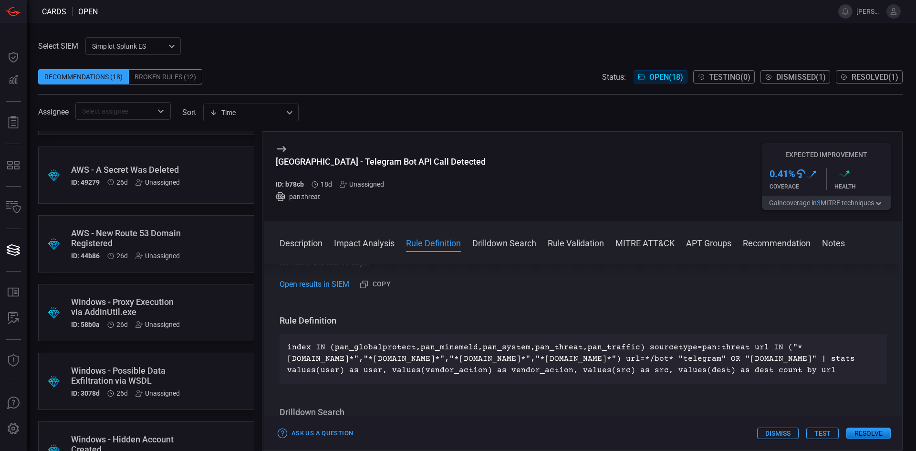
scroll to position [681, 0]
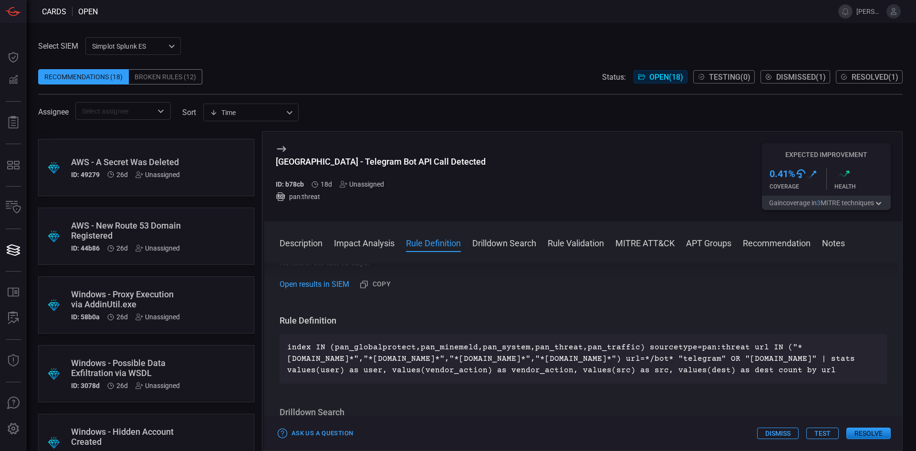
drag, startPoint x: 204, startPoint y: 200, endPoint x: 206, endPoint y: 218, distance: 18.2
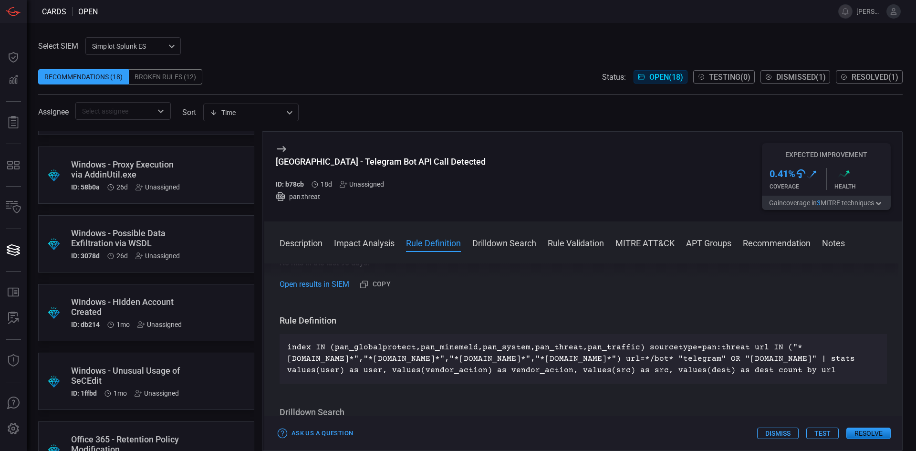
drag, startPoint x: 223, startPoint y: 227, endPoint x: 224, endPoint y: 253, distance: 26.3
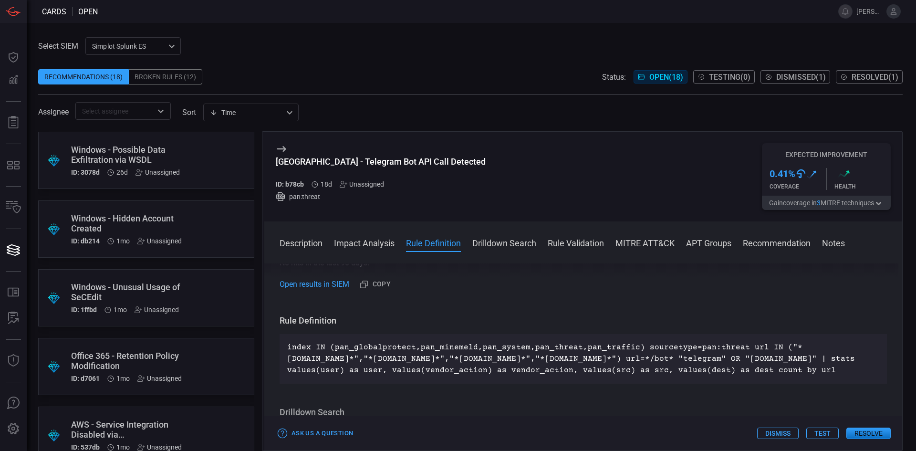
drag, startPoint x: 204, startPoint y: 196, endPoint x: 207, endPoint y: 225, distance: 28.8
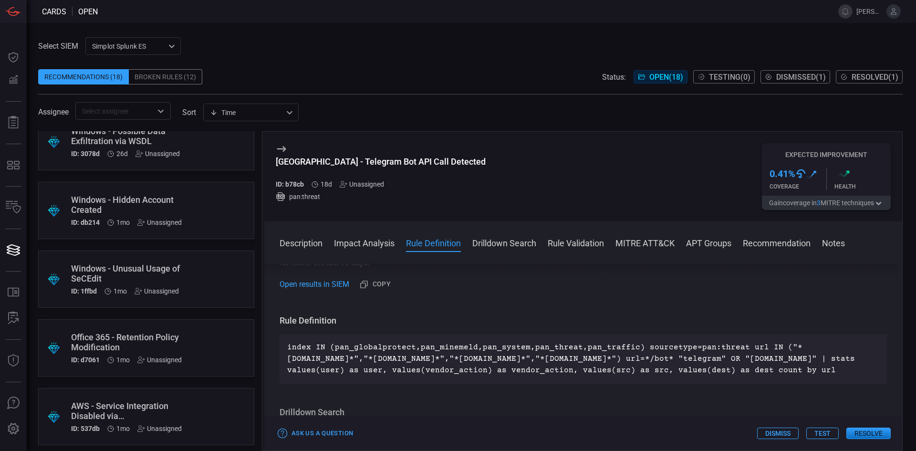
scroll to position [917, 0]
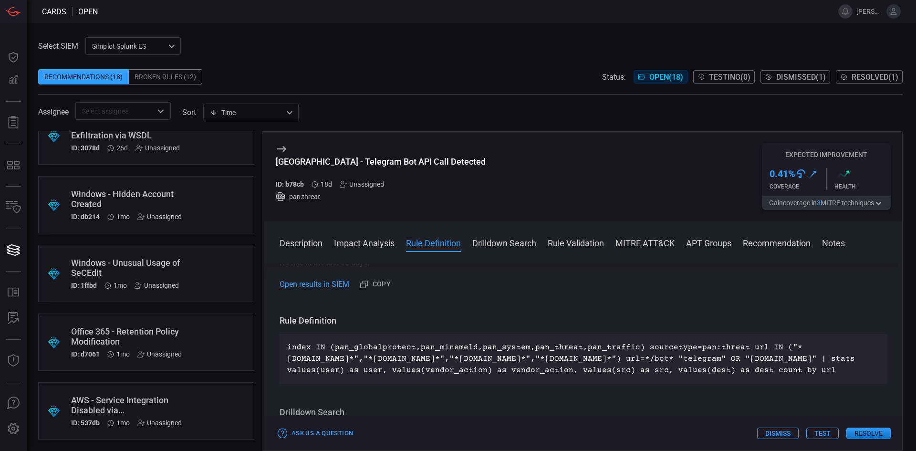
drag, startPoint x: 198, startPoint y: 179, endPoint x: 199, endPoint y: 212, distance: 32.9
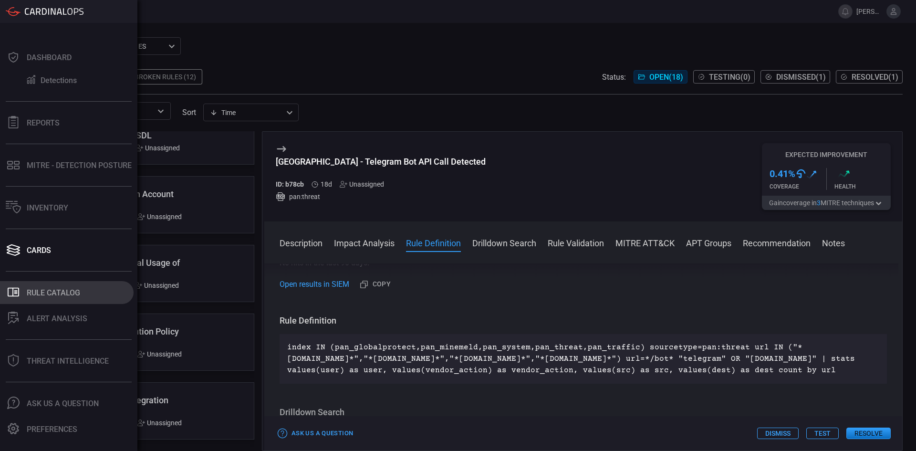
click at [56, 295] on div "Rule Catalog" at bounding box center [53, 292] width 53 height 9
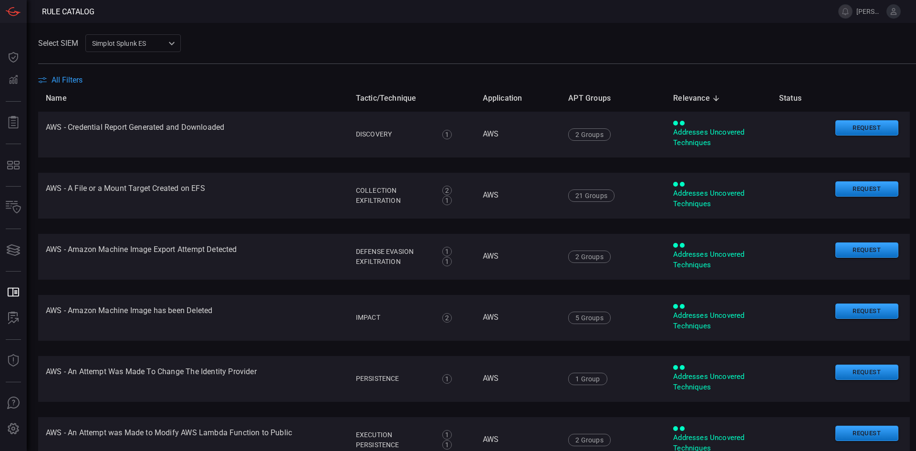
click at [63, 79] on span "All Filters" at bounding box center [67, 79] width 31 height 9
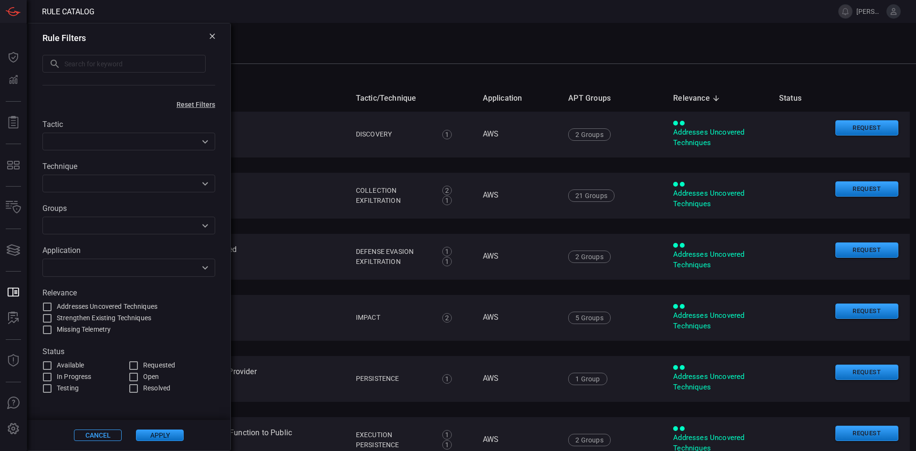
click at [101, 272] on input "text" at bounding box center [120, 268] width 151 height 12
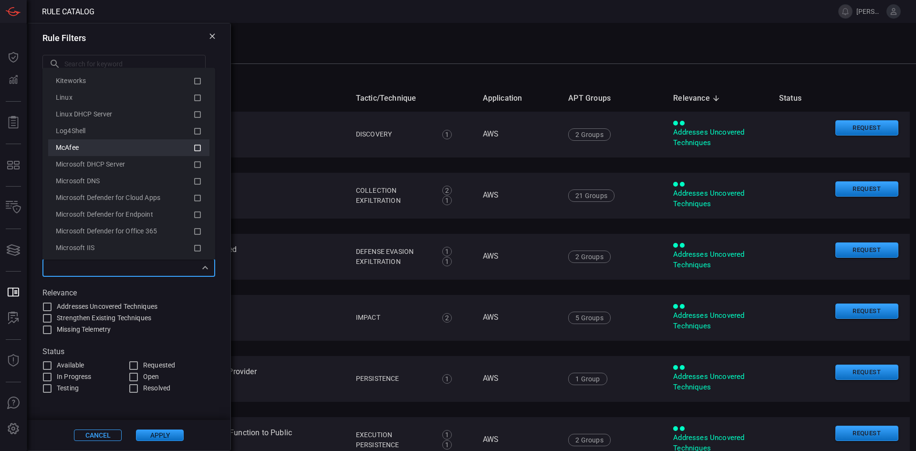
scroll to position [1288, 0]
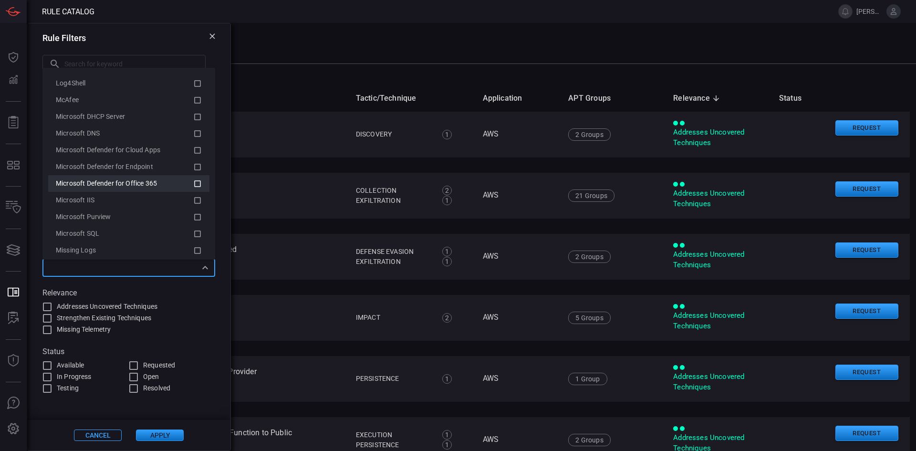
click at [131, 181] on span "Microsoft Defender for Office 365" at bounding box center [106, 183] width 101 height 8
click at [162, 180] on div "Microsoft Defender for Endpoint" at bounding box center [124, 183] width 137 height 10
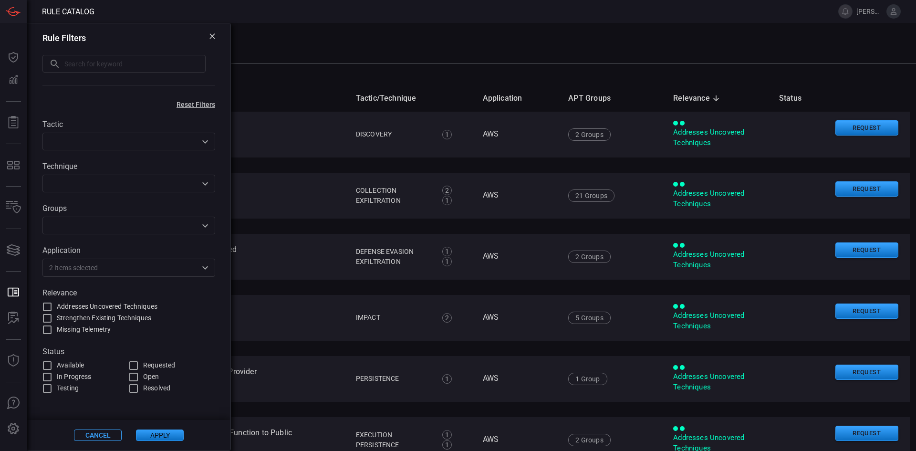
click at [172, 430] on button "Apply" at bounding box center [160, 434] width 48 height 11
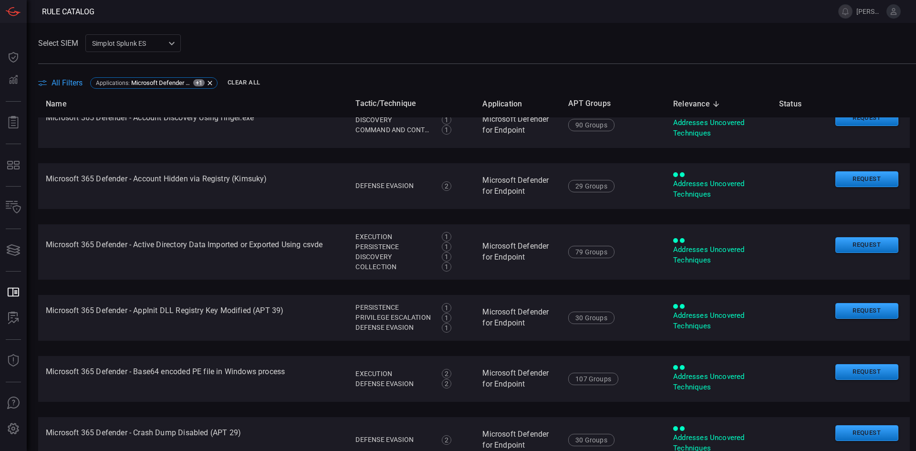
scroll to position [0, 0]
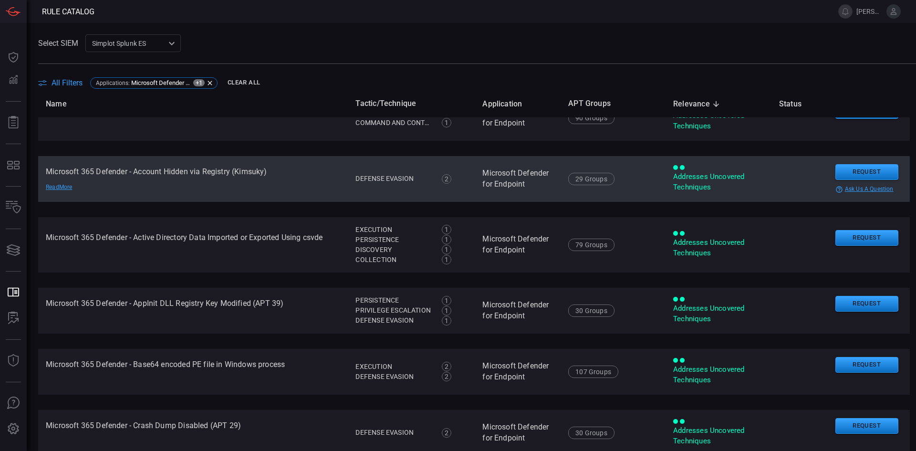
drag, startPoint x: 326, startPoint y: 180, endPoint x: 327, endPoint y: 193, distance: 12.4
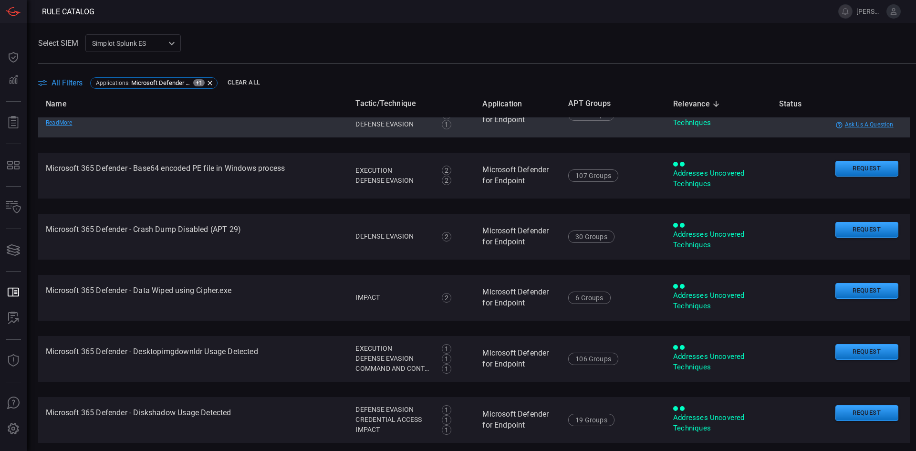
drag, startPoint x: 294, startPoint y: 202, endPoint x: 294, endPoint y: 220, distance: 18.1
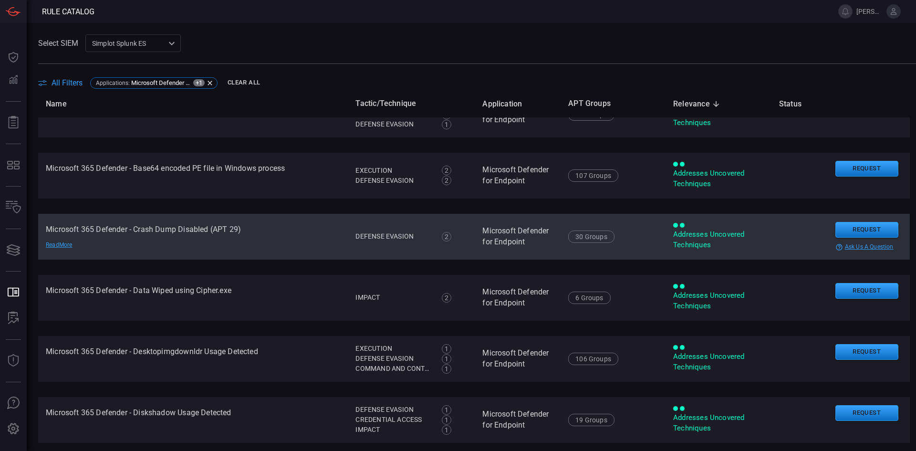
scroll to position [228, 0]
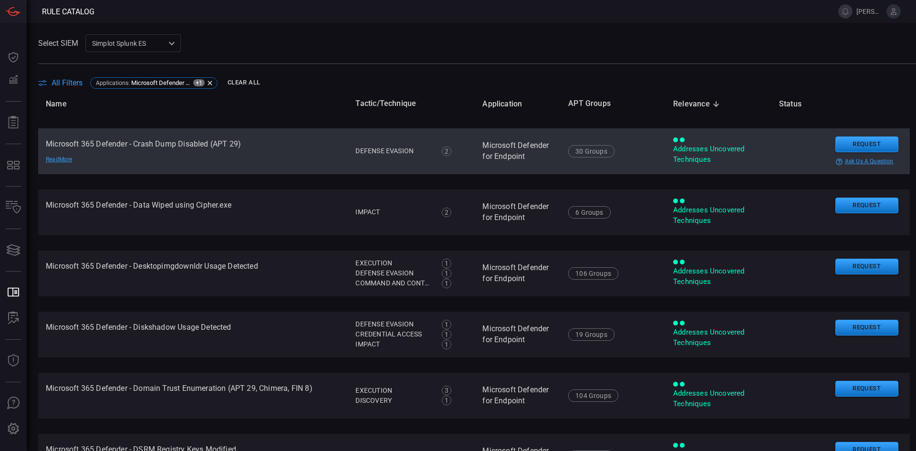
drag, startPoint x: 290, startPoint y: 202, endPoint x: 290, endPoint y: 220, distance: 17.2
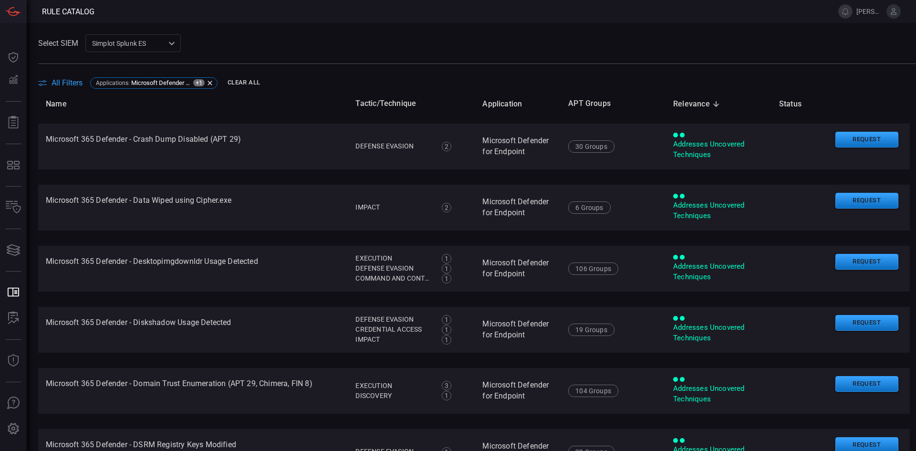
drag, startPoint x: 283, startPoint y: 184, endPoint x: 292, endPoint y: 156, distance: 30.0
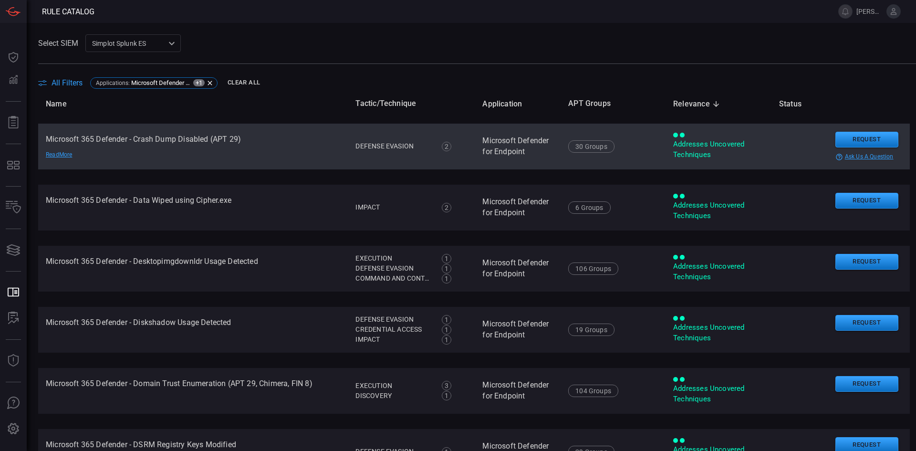
scroll to position [296, 0]
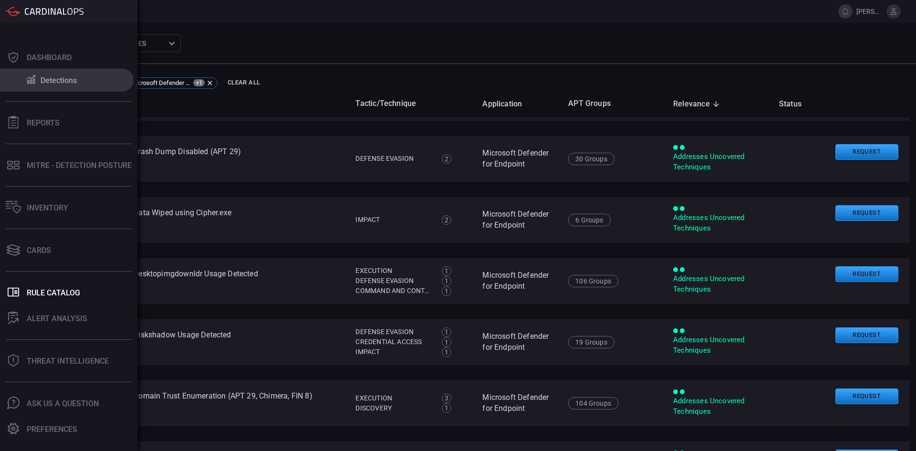
click at [62, 82] on div "Detections" at bounding box center [59, 80] width 36 height 9
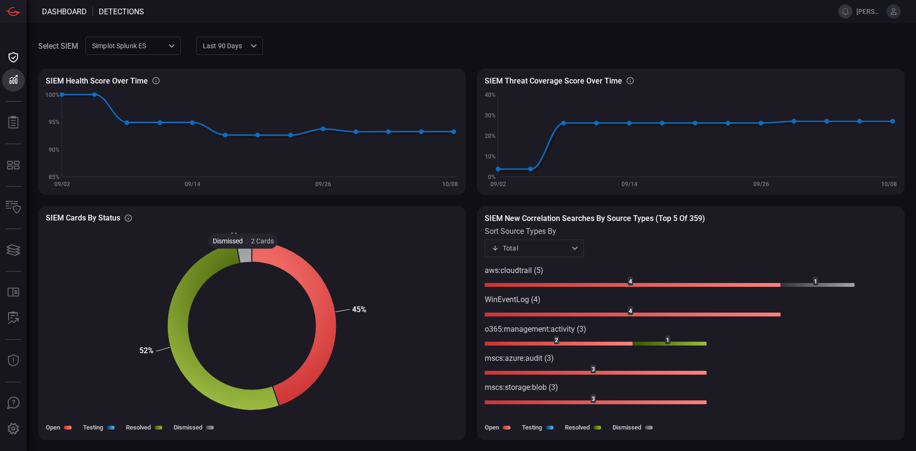
click at [244, 256] on icon at bounding box center [244, 252] width 16 height 22
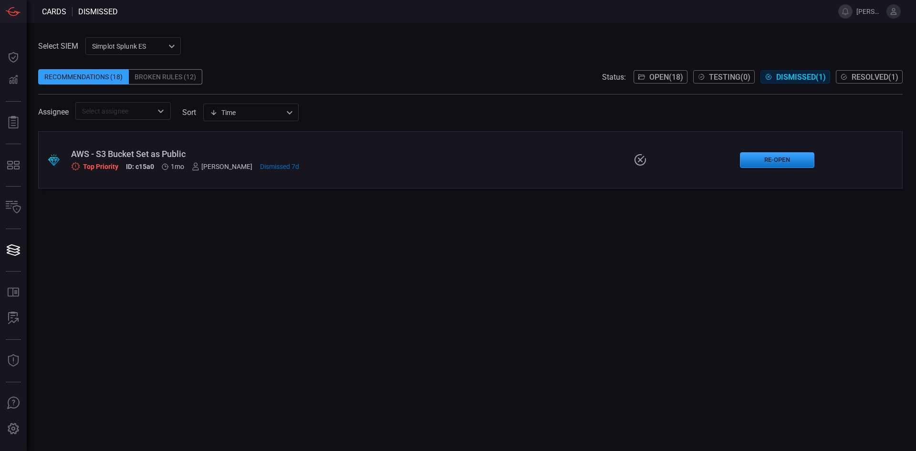
click at [876, 78] on span "Resolved ( 1 )" at bounding box center [875, 77] width 47 height 9
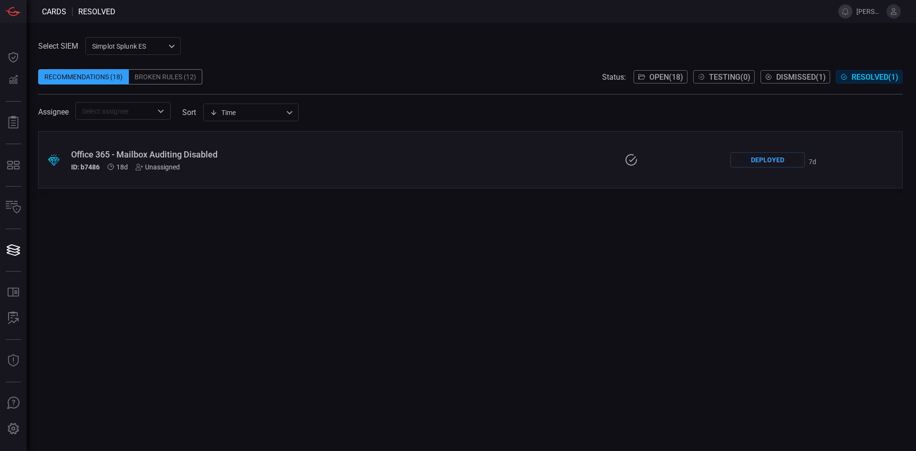
click at [101, 146] on div ".suggested_cards_icon{fill:url(#suggested_cards_icon);} Office 365 - Mailbox Au…" at bounding box center [470, 159] width 865 height 57
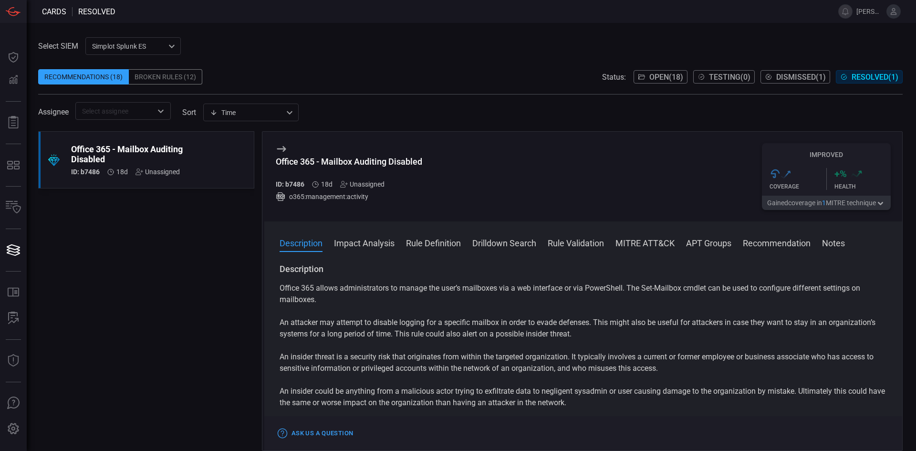
click at [125, 239] on div ".suggested_cards_icon{fill:url(#suggested_cards_icon);} Office 365 - Mailbox Au…" at bounding box center [146, 291] width 216 height 320
click at [65, 45] on label "Select SIEM" at bounding box center [58, 46] width 40 height 9
click at [87, 71] on div "Recommendations (18)" at bounding box center [83, 76] width 91 height 15
click at [87, 77] on div "Recommendations (18)" at bounding box center [83, 76] width 91 height 15
click at [154, 76] on div "Broken Rules (12)" at bounding box center [165, 76] width 73 height 15
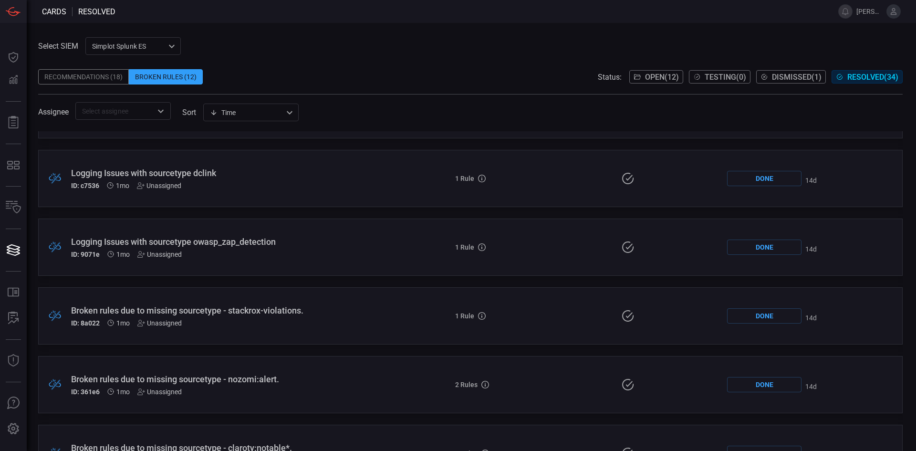
scroll to position [2017, 0]
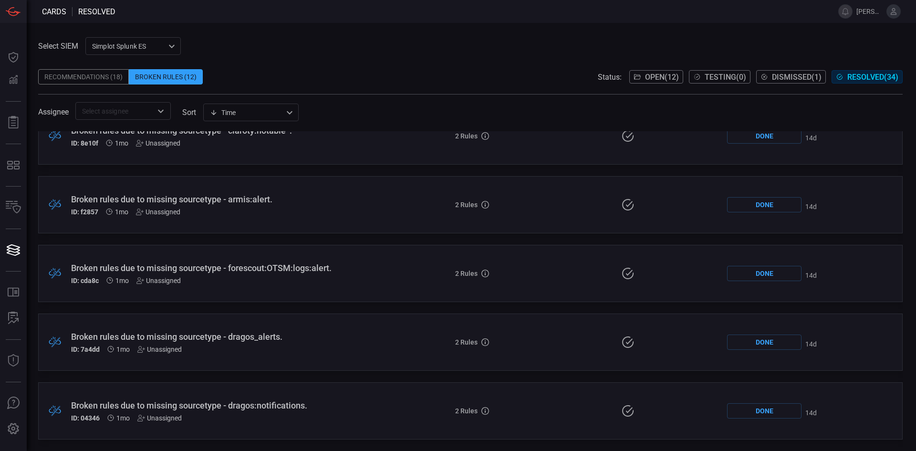
drag, startPoint x: 669, startPoint y: 265, endPoint x: 667, endPoint y: 420, distance: 155.6
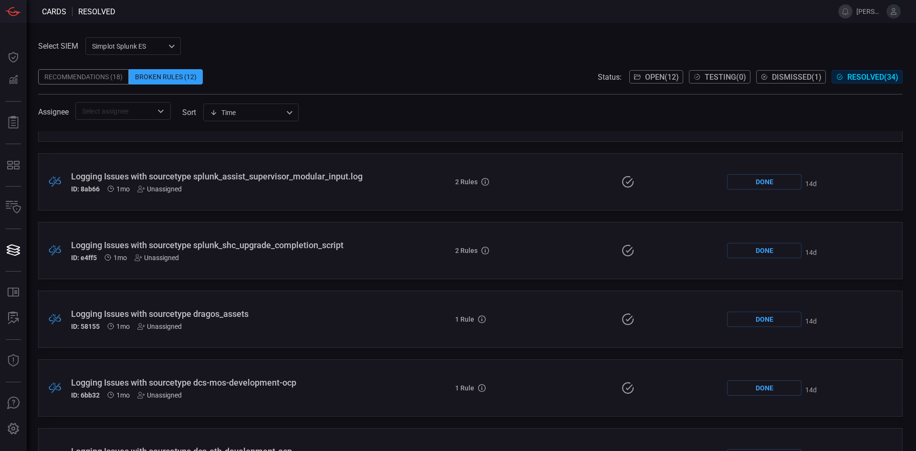
scroll to position [490, 0]
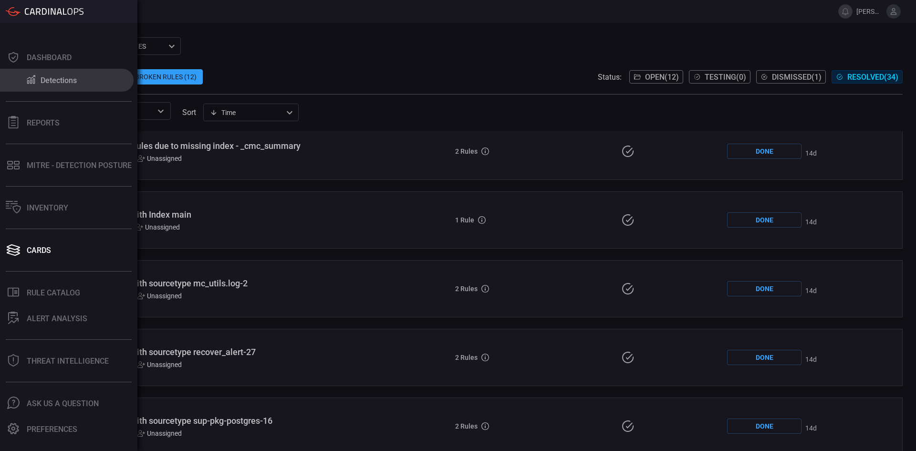
click at [46, 77] on div "Detections" at bounding box center [59, 80] width 36 height 9
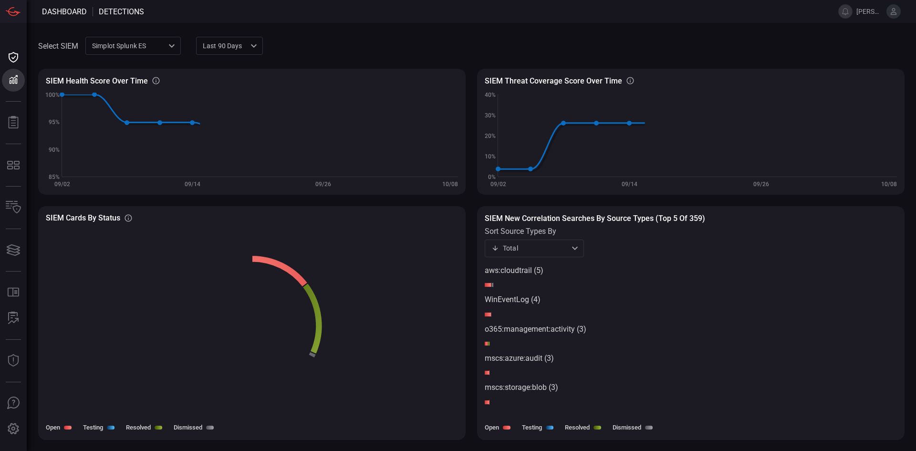
click at [166, 43] on div "Simplot Splunk ES 9280bf09-ba5f-4995-b6fb-90a154a1af4e ​" at bounding box center [132, 46] width 95 height 18
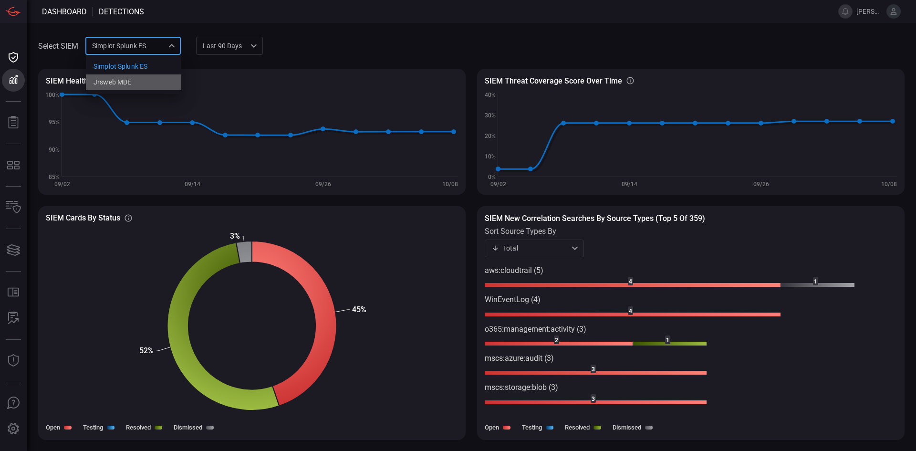
click at [119, 81] on div "jrsweb MDE" at bounding box center [113, 82] width 38 height 10
type input "7761154f-daee-453d-842e-205d1932d5ae"
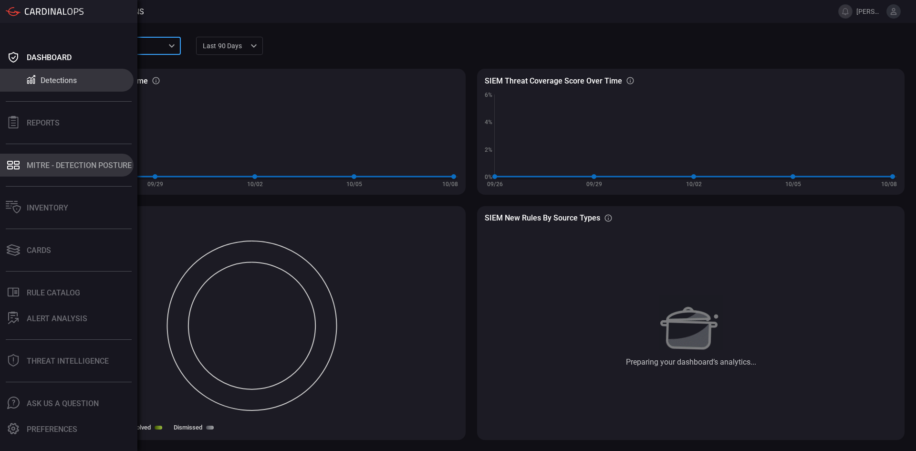
click at [52, 163] on div "MITRE - Detection Posture" at bounding box center [79, 165] width 105 height 9
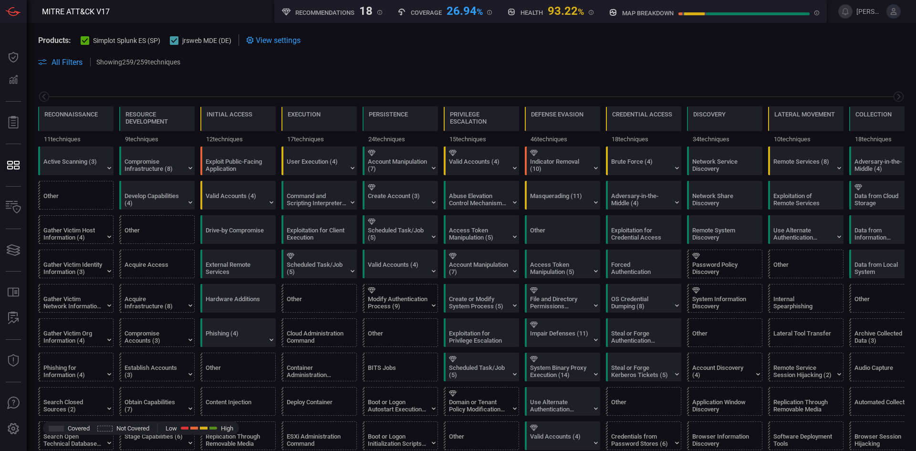
scroll to position [0, 125]
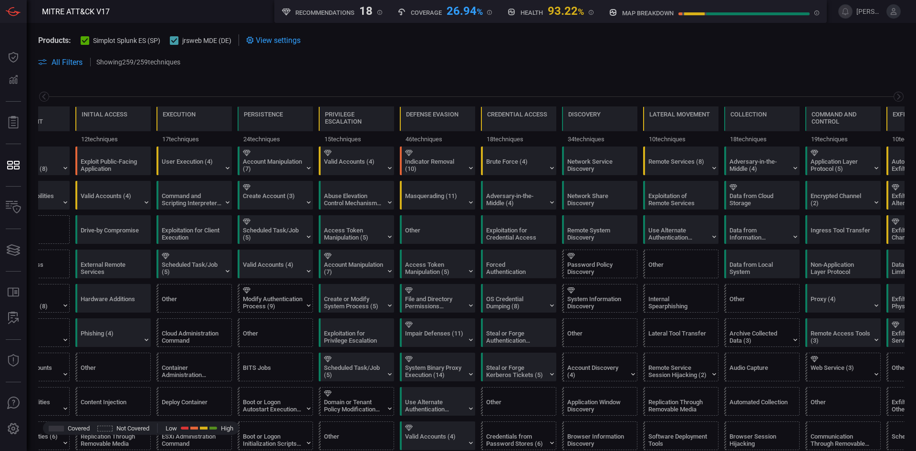
click at [890, 12] on icon at bounding box center [894, 11] width 9 height 9
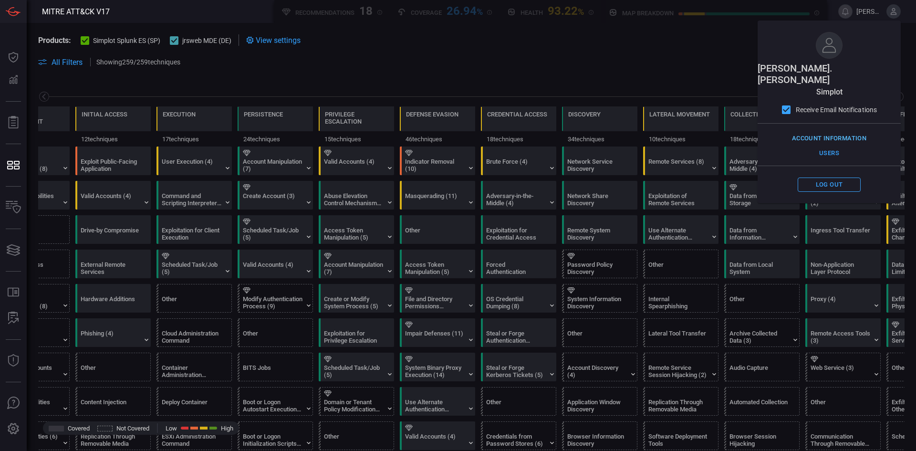
click at [823, 131] on button "Account Information" at bounding box center [829, 138] width 79 height 15
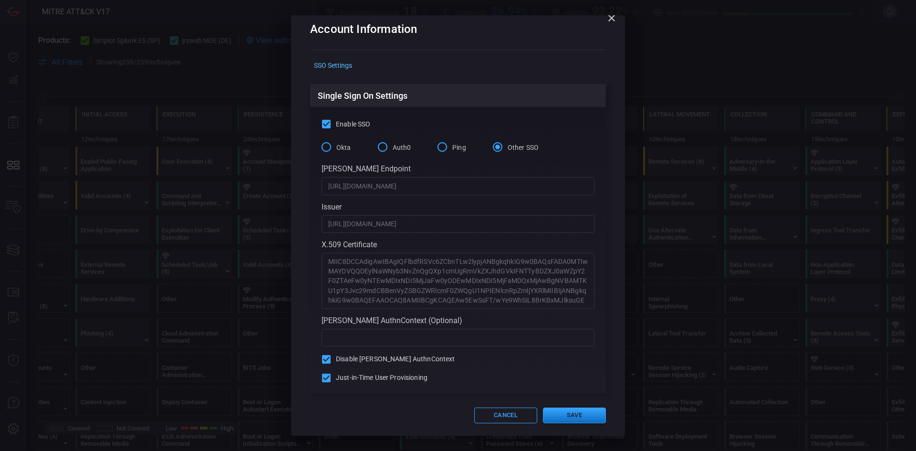
scroll to position [13, 0]
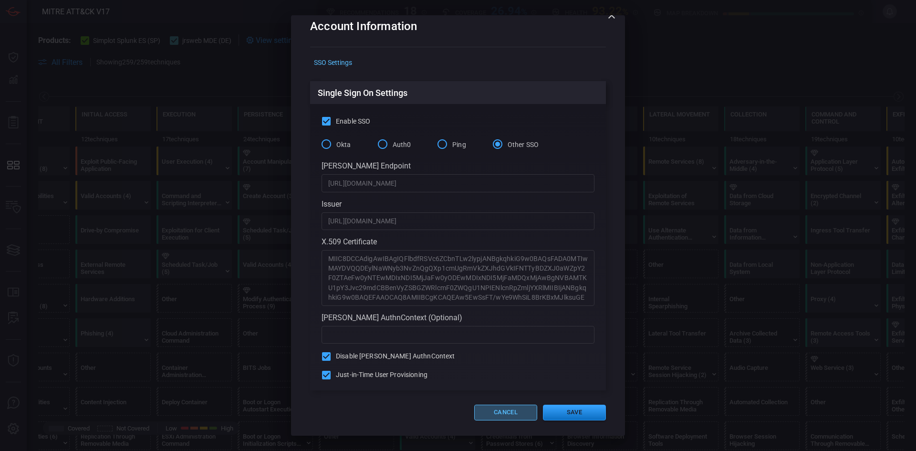
click at [492, 411] on button "Cancel" at bounding box center [505, 413] width 63 height 16
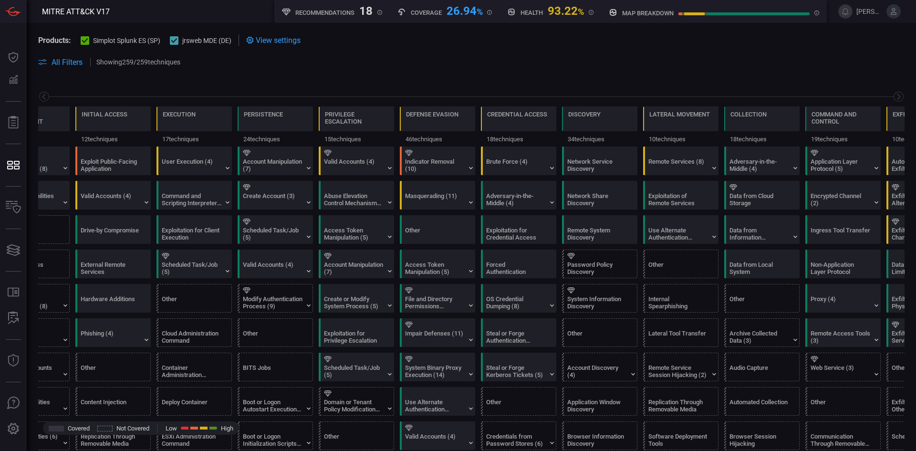
click at [621, 51] on span at bounding box center [471, 51] width 867 height 10
